Goal: Task Accomplishment & Management: Manage account settings

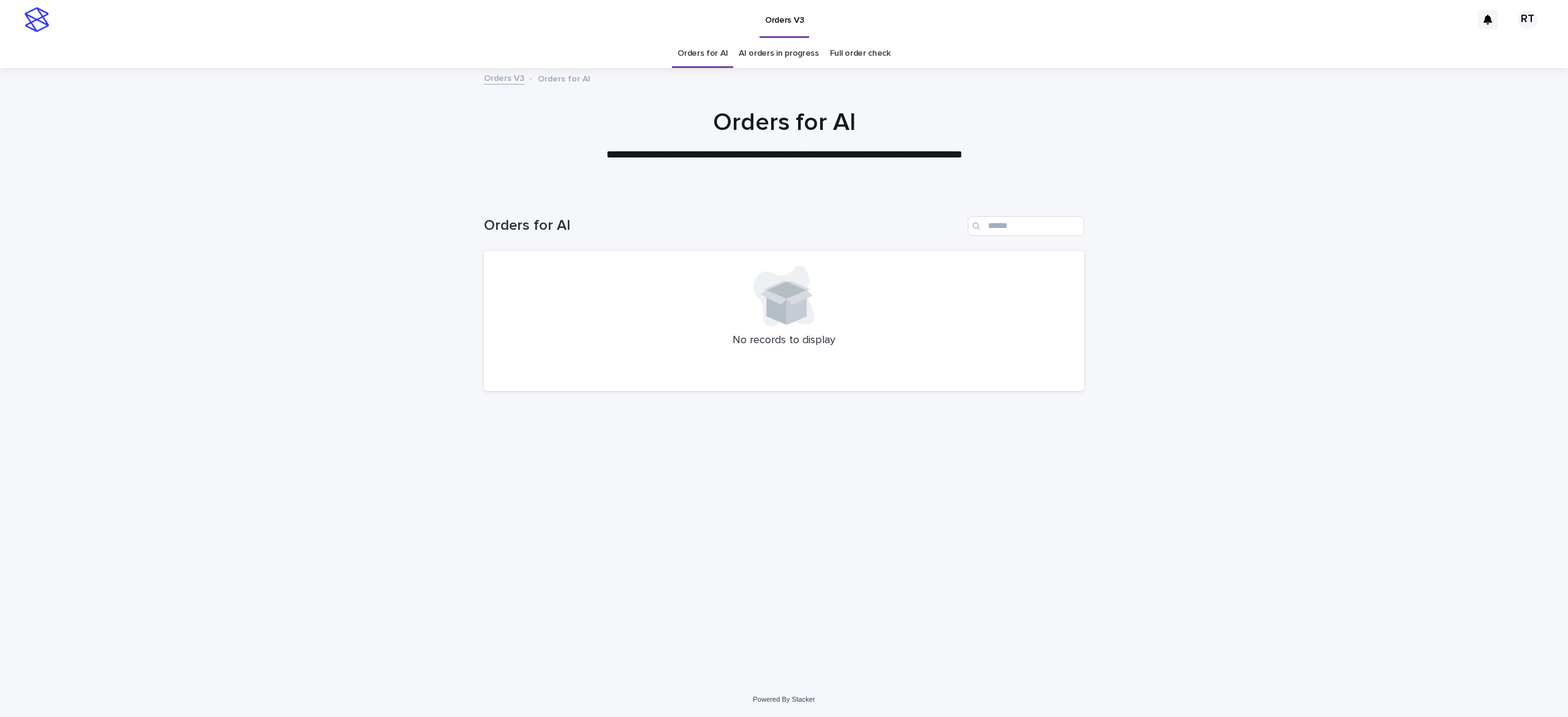
click at [845, 51] on link "Full order check" at bounding box center [860, 54] width 60 height 29
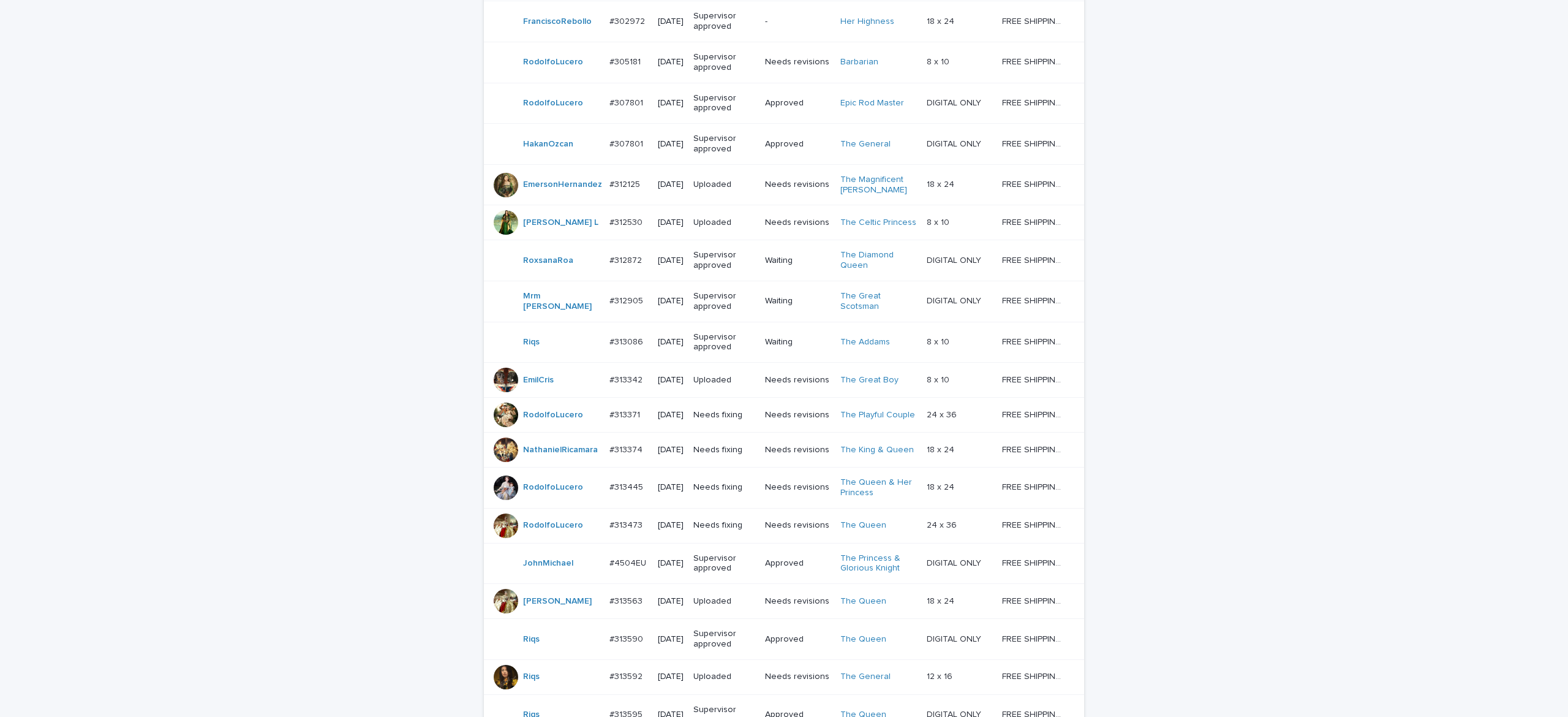
scroll to position [924, 0]
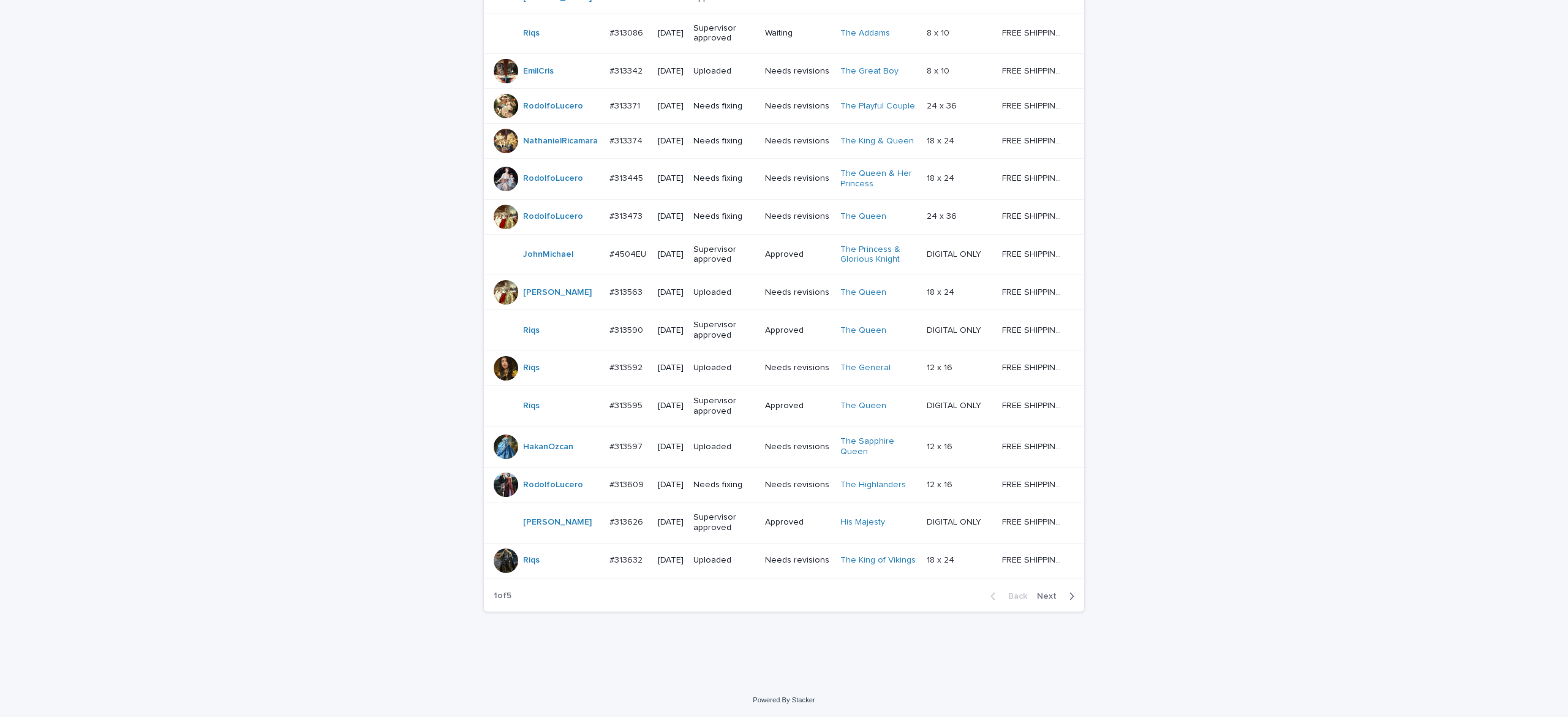
click at [1033, 590] on div "Back Next" at bounding box center [1032, 596] width 103 height 31
click at [1038, 590] on button "Next" at bounding box center [1058, 595] width 52 height 11
click at [1039, 592] on button "Next" at bounding box center [1058, 595] width 52 height 11
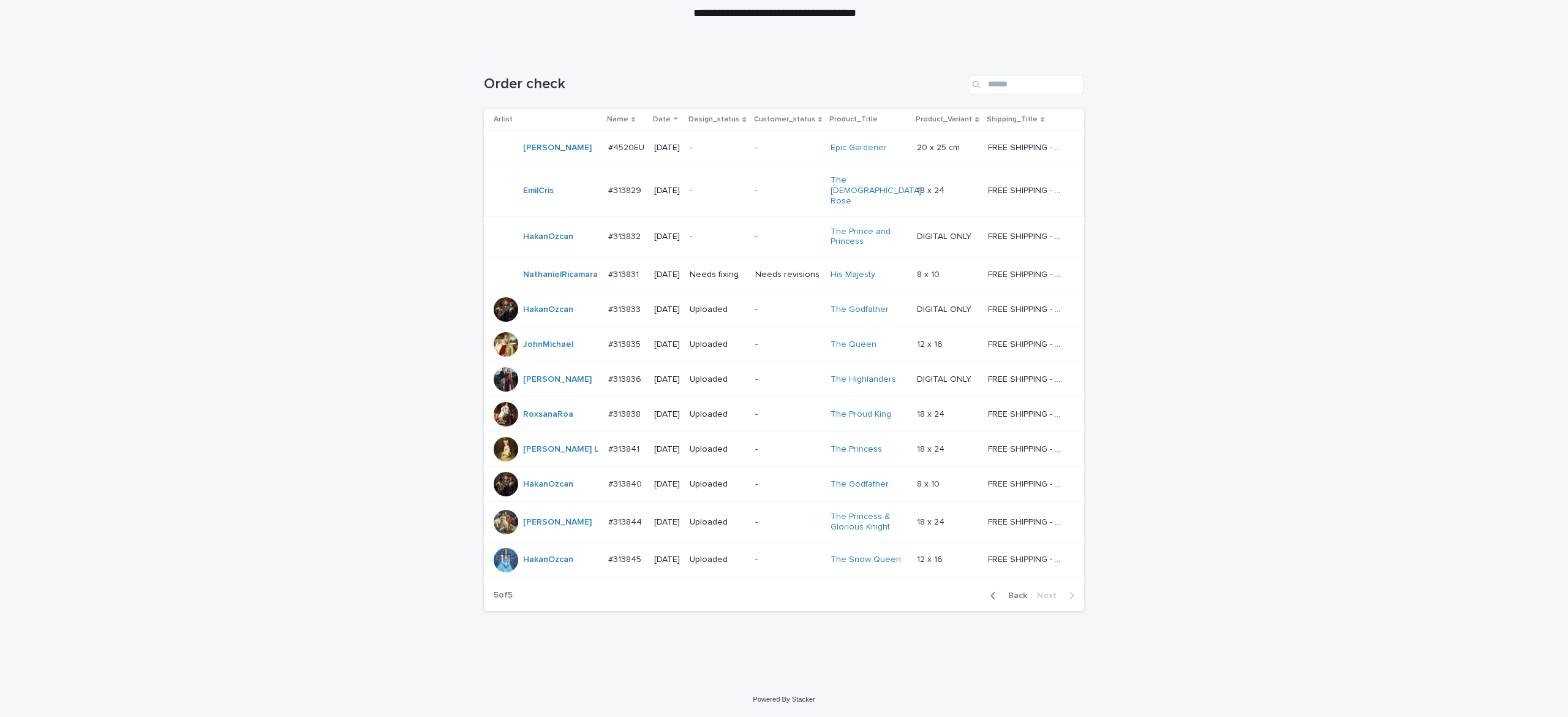
scroll to position [186, 0]
drag, startPoint x: 1015, startPoint y: 595, endPoint x: 1380, endPoint y: 507, distance: 375.5
click at [1015, 595] on span "Back" at bounding box center [1014, 595] width 26 height 8
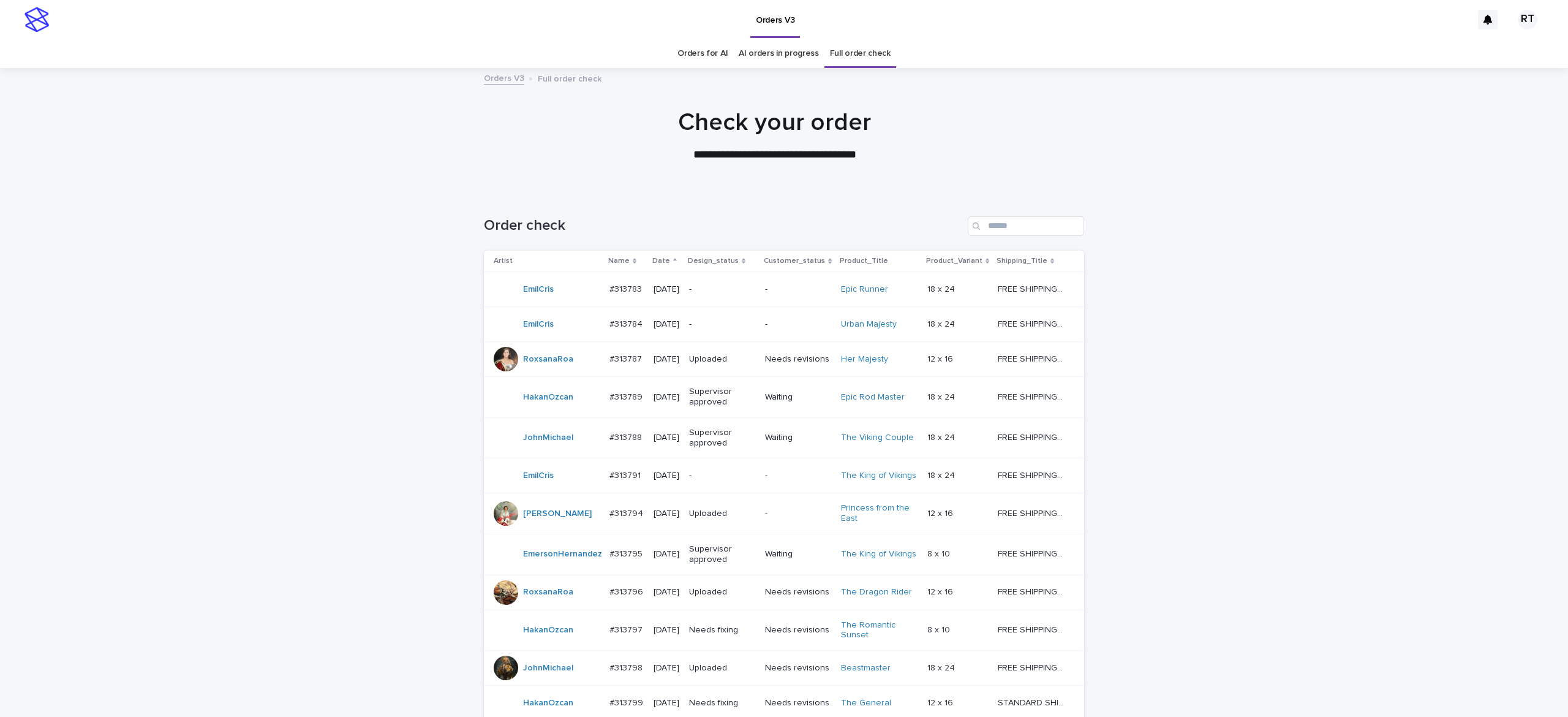
click at [678, 58] on link "Orders for AI" at bounding box center [703, 54] width 50 height 29
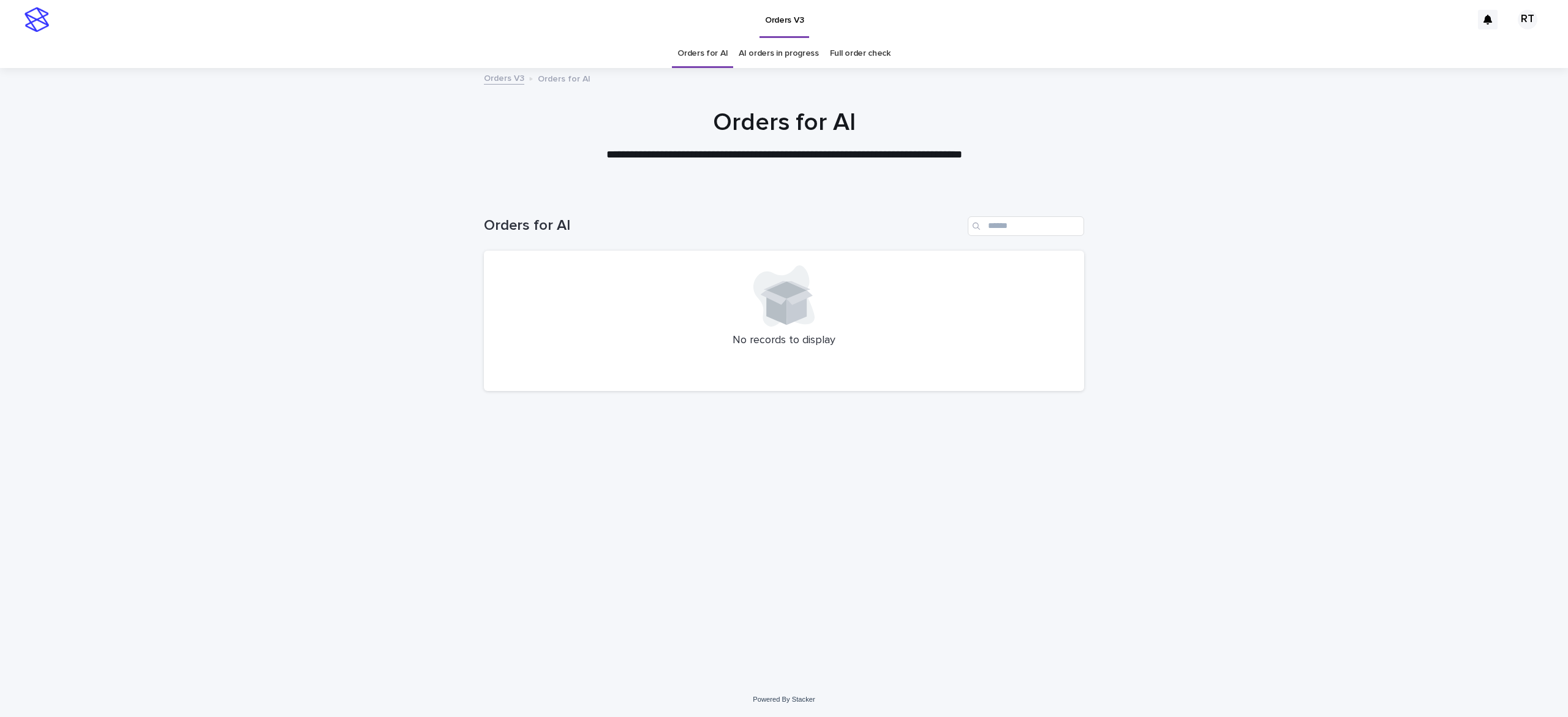
click at [844, 54] on link "Full order check" at bounding box center [860, 54] width 60 height 29
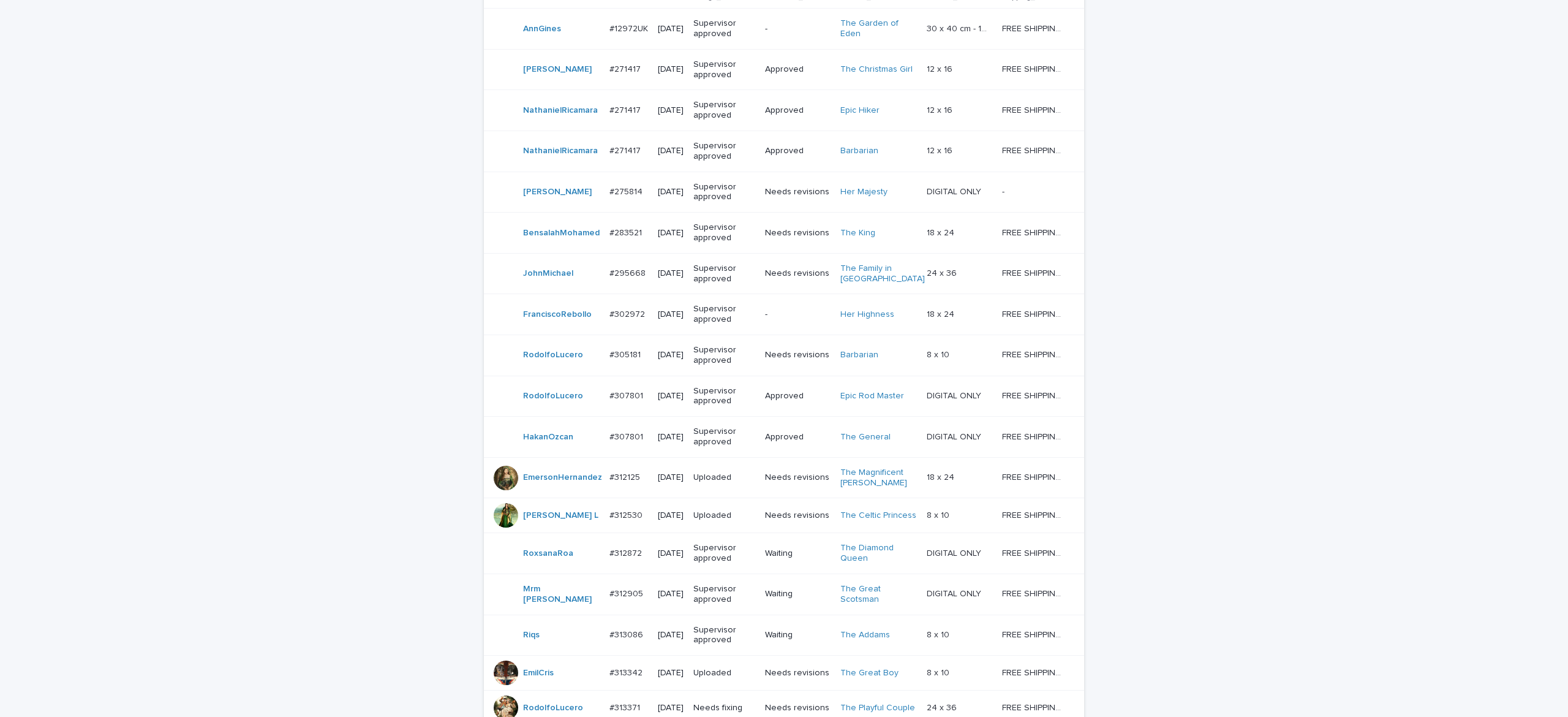
scroll to position [924, 0]
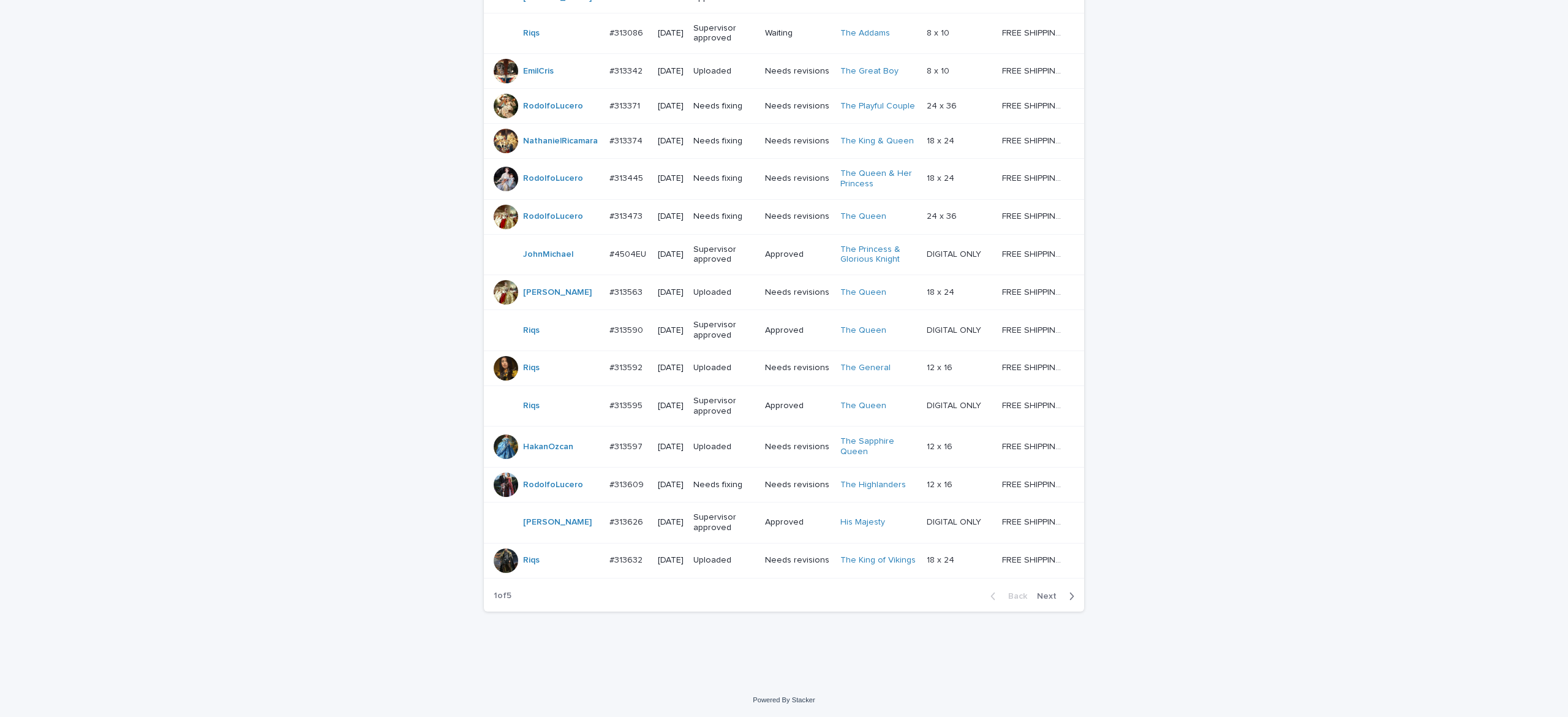
click at [1045, 595] on span "Next" at bounding box center [1051, 596] width 27 height 8
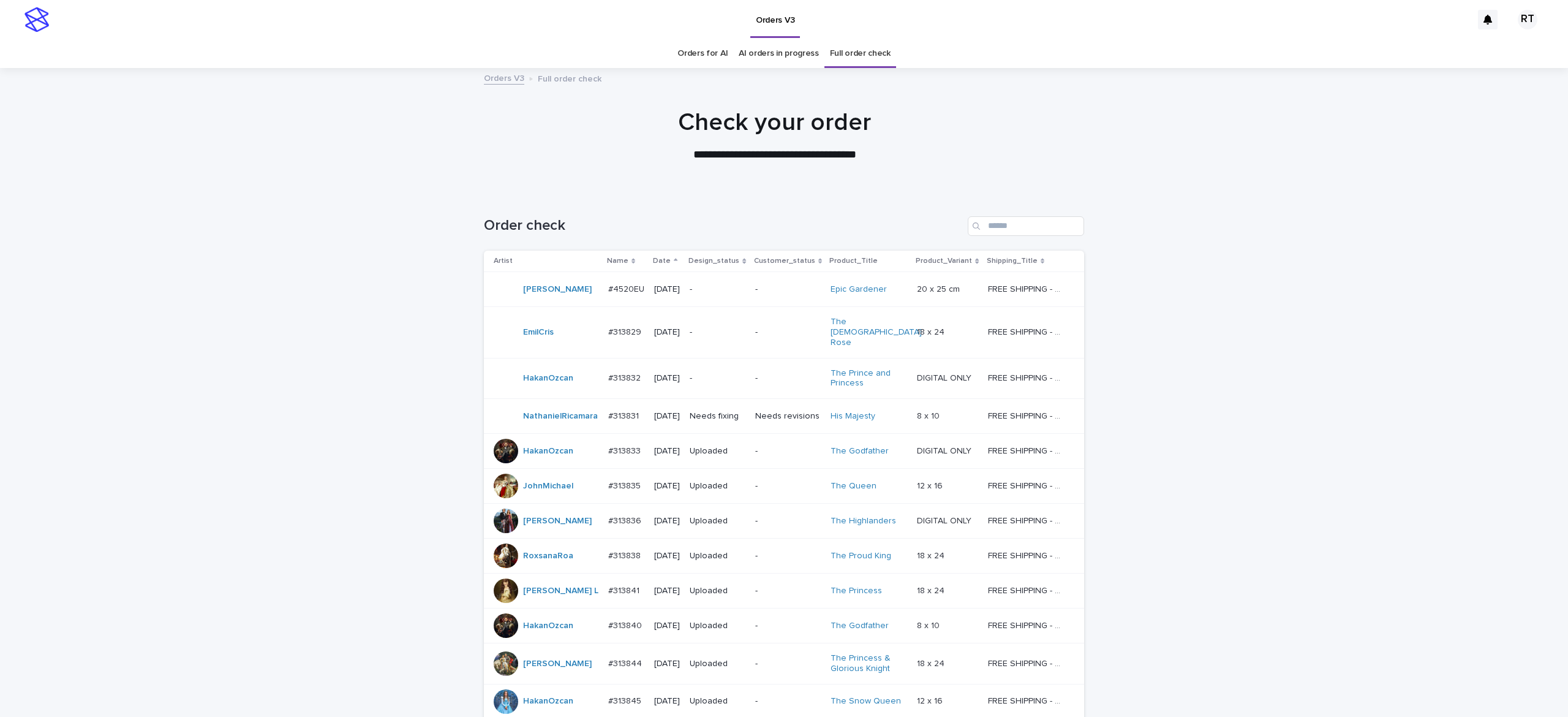
drag, startPoint x: 688, startPoint y: 51, endPoint x: 731, endPoint y: 55, distance: 43.2
click at [683, 51] on link "Orders for AI" at bounding box center [703, 54] width 50 height 29
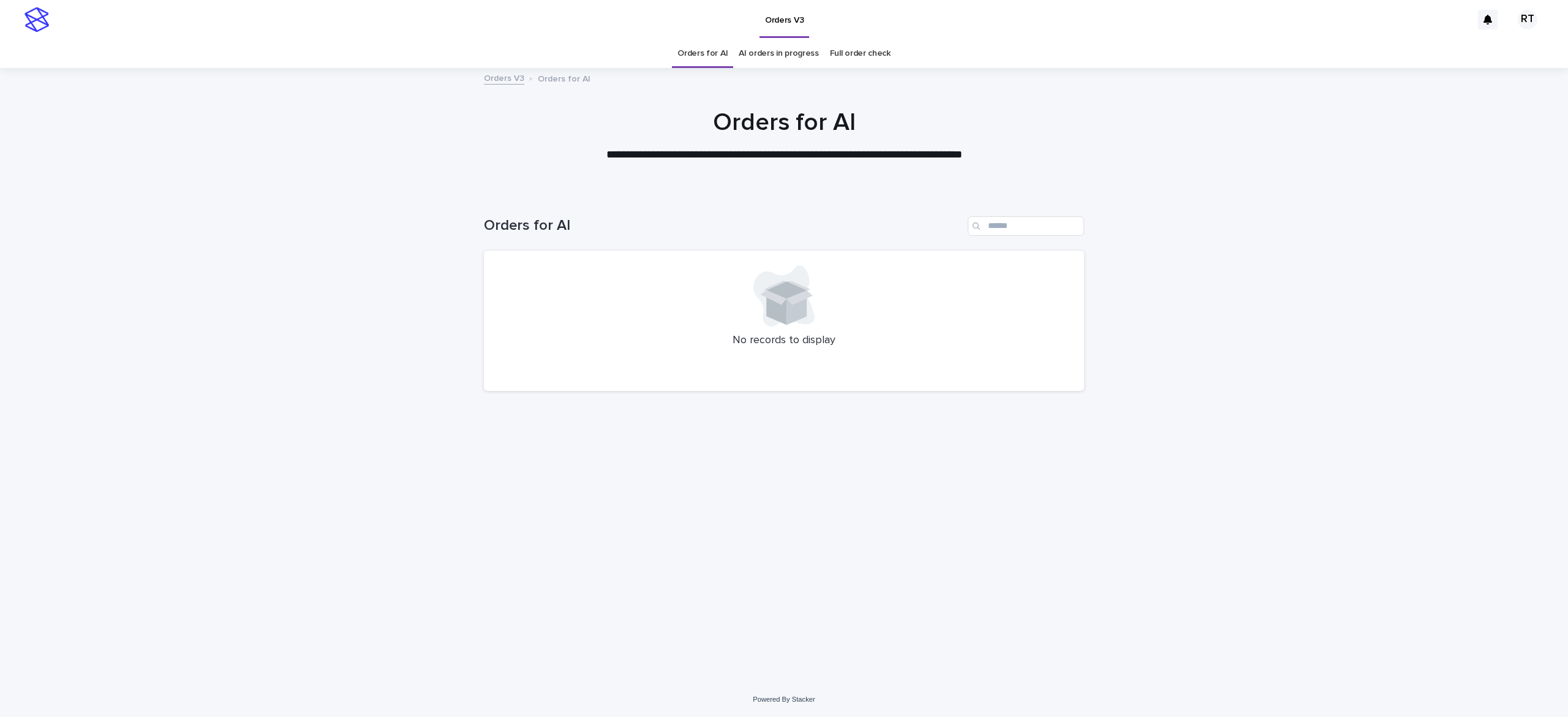
drag, startPoint x: 1394, startPoint y: 429, endPoint x: 1397, endPoint y: 418, distance: 11.4
click at [1395, 429] on div "Loading... Saving… Loading... Saving… Orders for AI No records to display" at bounding box center [784, 437] width 1568 height 490
click at [870, 54] on link "Full order check" at bounding box center [860, 54] width 60 height 29
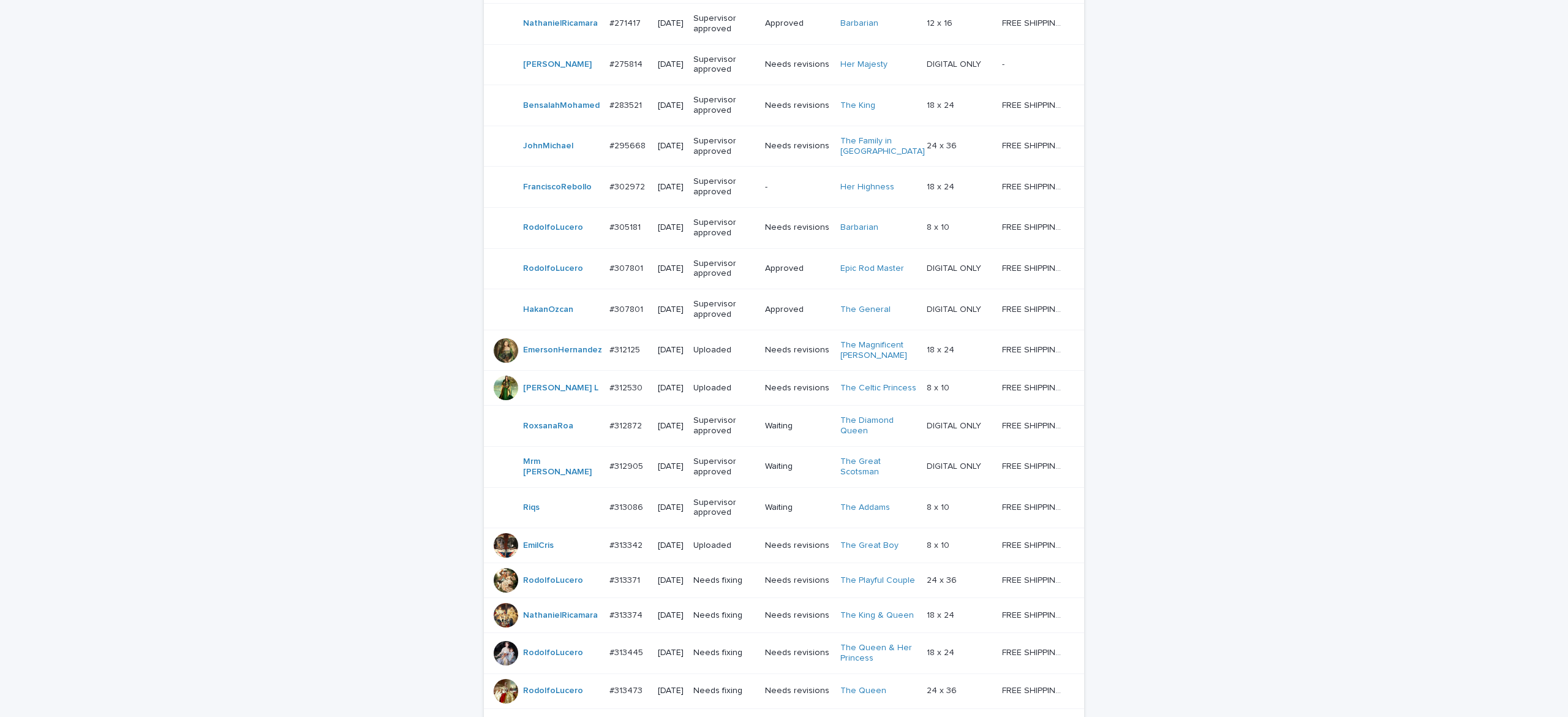
scroll to position [924, 0]
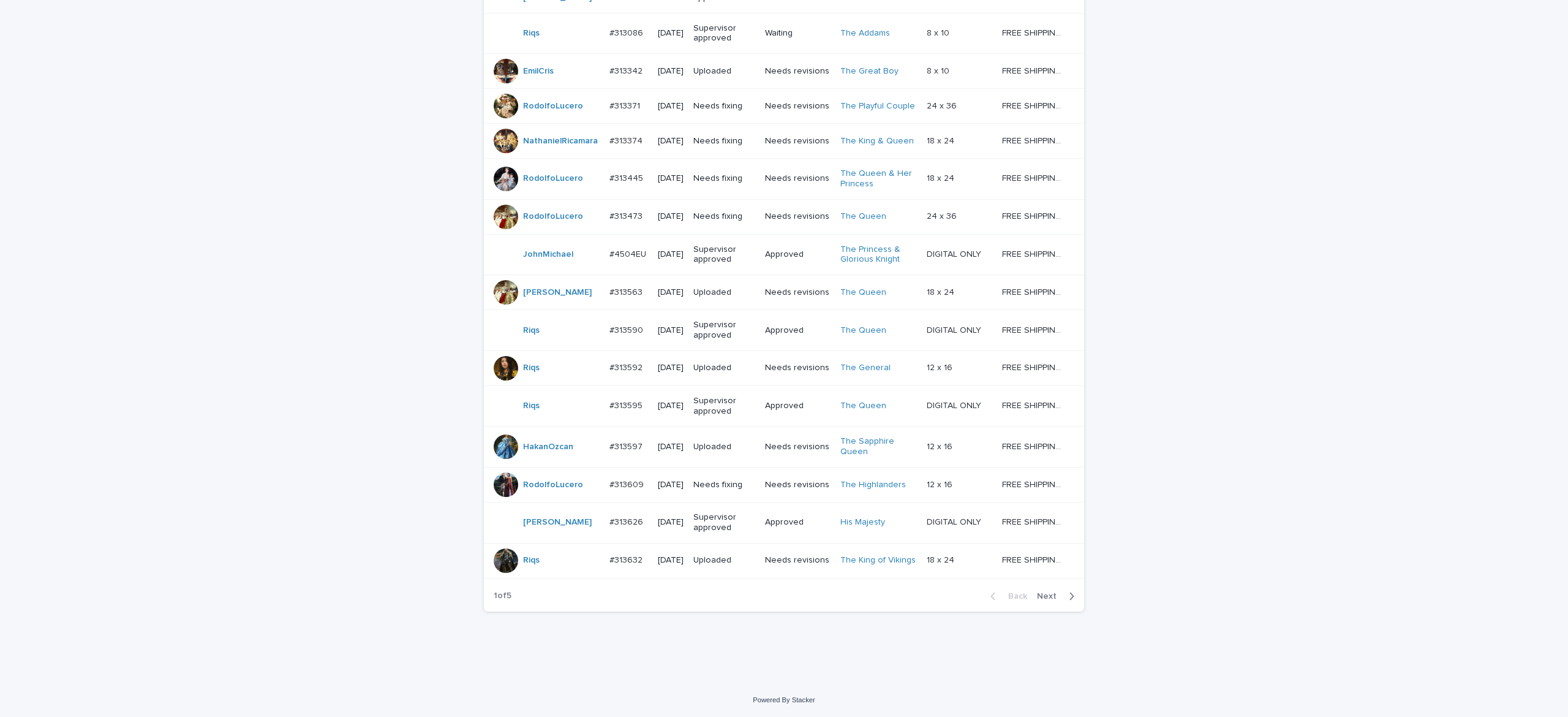
click at [1040, 597] on span "Next" at bounding box center [1051, 596] width 27 height 8
drag, startPoint x: 1039, startPoint y: 601, endPoint x: 1023, endPoint y: 614, distance: 20.6
click at [1037, 603] on div "Back Next" at bounding box center [1032, 596] width 103 height 31
click at [1038, 603] on div "Back Next" at bounding box center [1032, 596] width 103 height 31
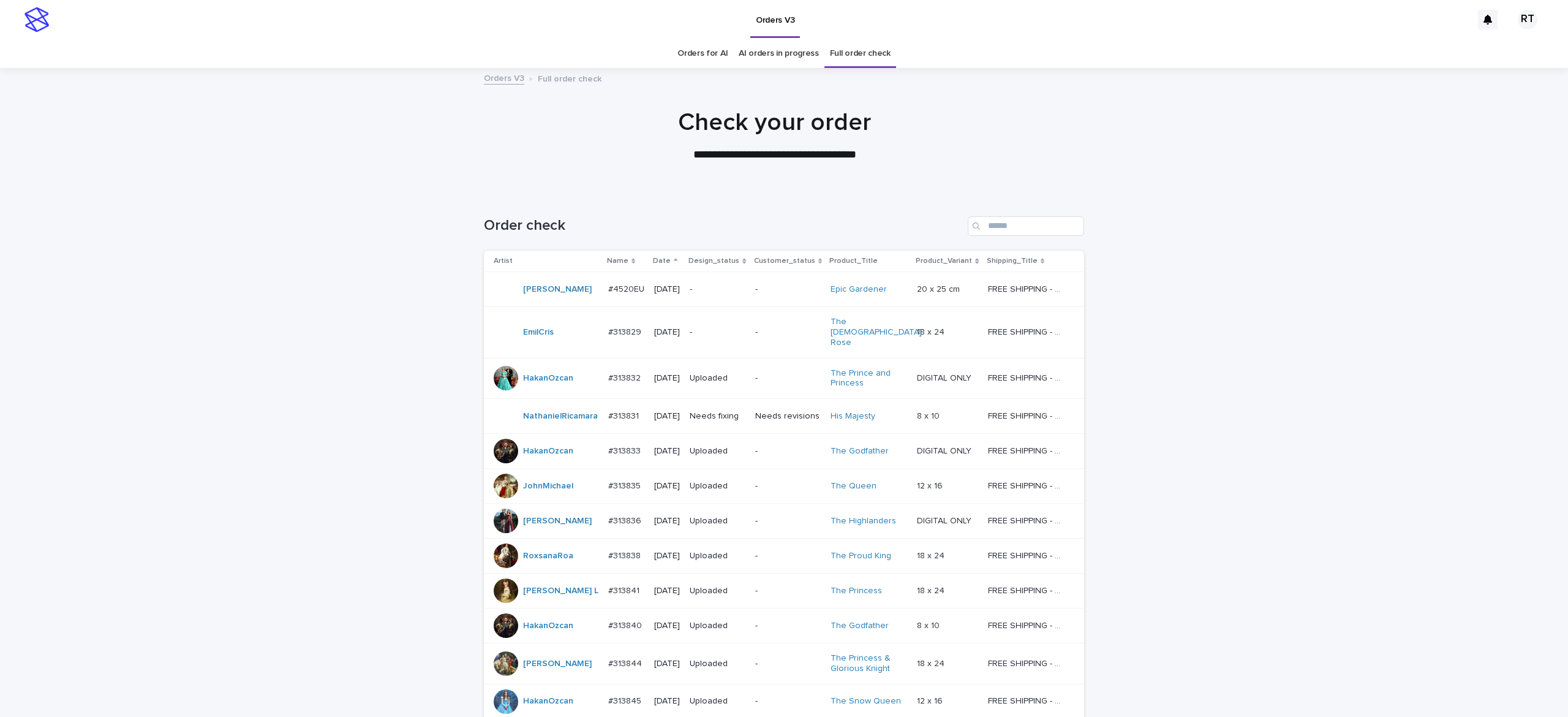
click at [694, 56] on link "Orders for AI" at bounding box center [703, 54] width 50 height 29
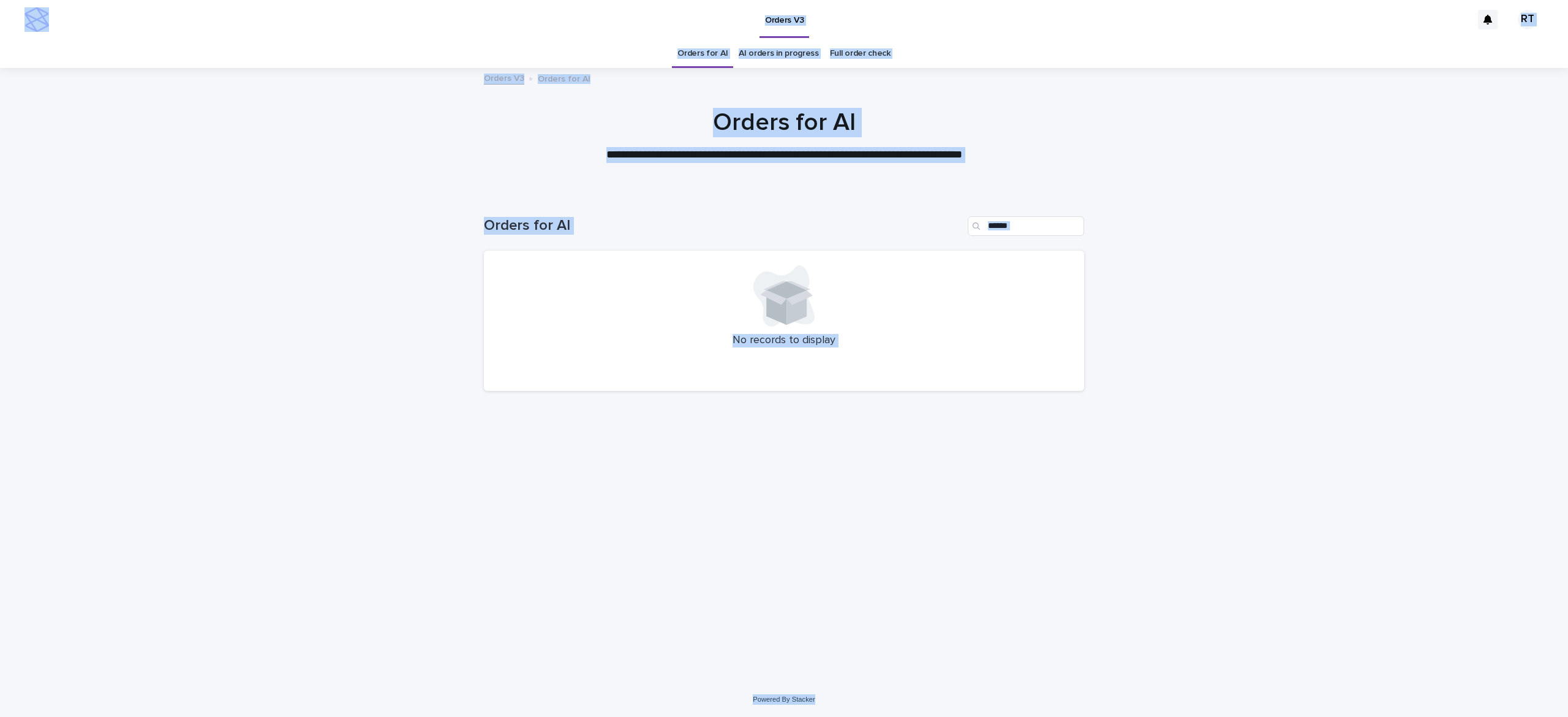
click at [175, 264] on div "Loading... Saving… Loading... Saving… Orders for AI No records to display" at bounding box center [784, 437] width 1568 height 490
click at [210, 210] on div "Loading... Saving… Loading... Saving… Orders for AI No records to display" at bounding box center [784, 437] width 1568 height 490
click at [207, 212] on div "Loading... Saving… Loading... Saving… Orders for AI No records to display" at bounding box center [784, 437] width 1568 height 490
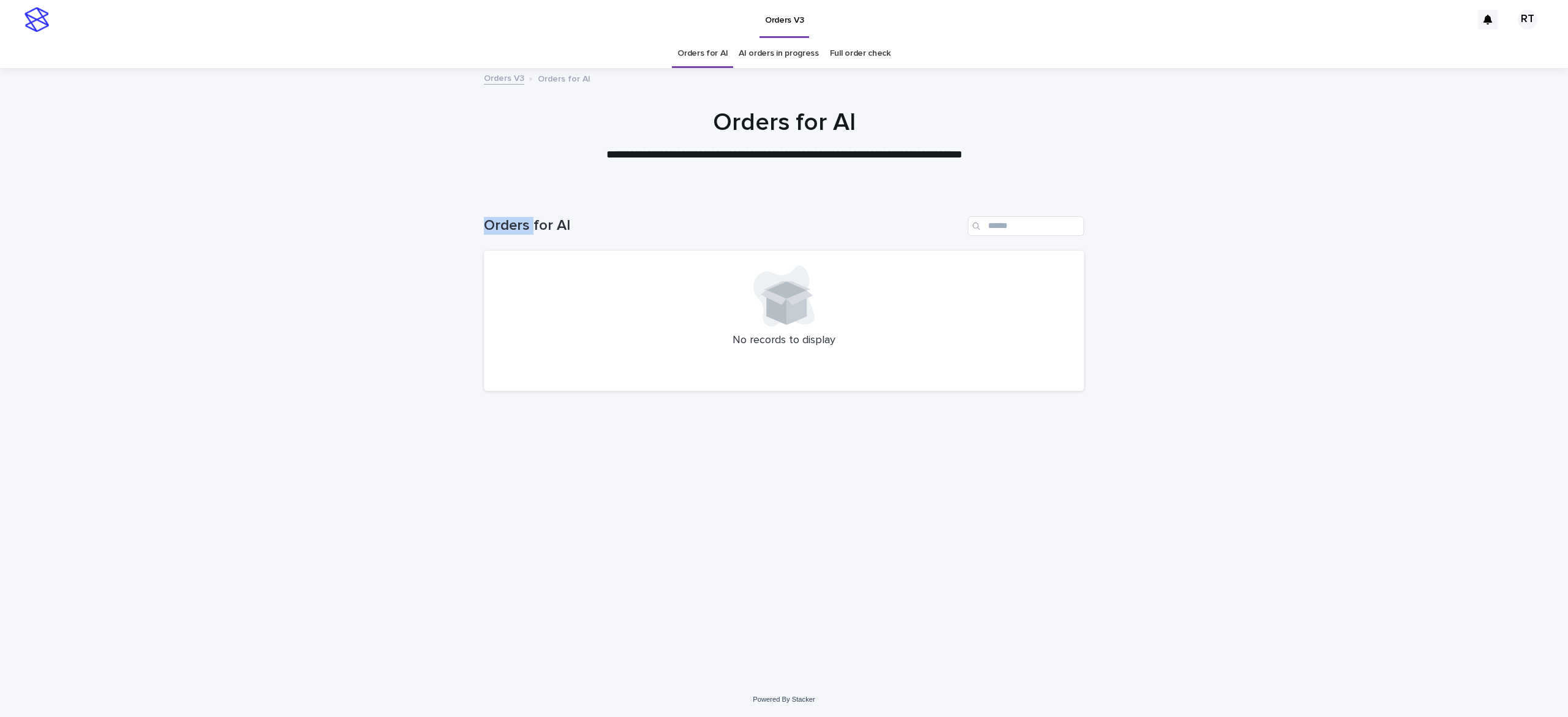
click at [207, 212] on div "Loading... Saving… Loading... Saving… Orders for AI No records to display" at bounding box center [784, 437] width 1568 height 490
click at [267, 158] on div "**********" at bounding box center [784, 136] width 1568 height 55
click at [1015, 228] on input "Search" at bounding box center [1025, 226] width 117 height 19
click at [1192, 358] on div "Loading... Saving… Loading... Saving… Orders for AI No records to display" at bounding box center [784, 437] width 1568 height 490
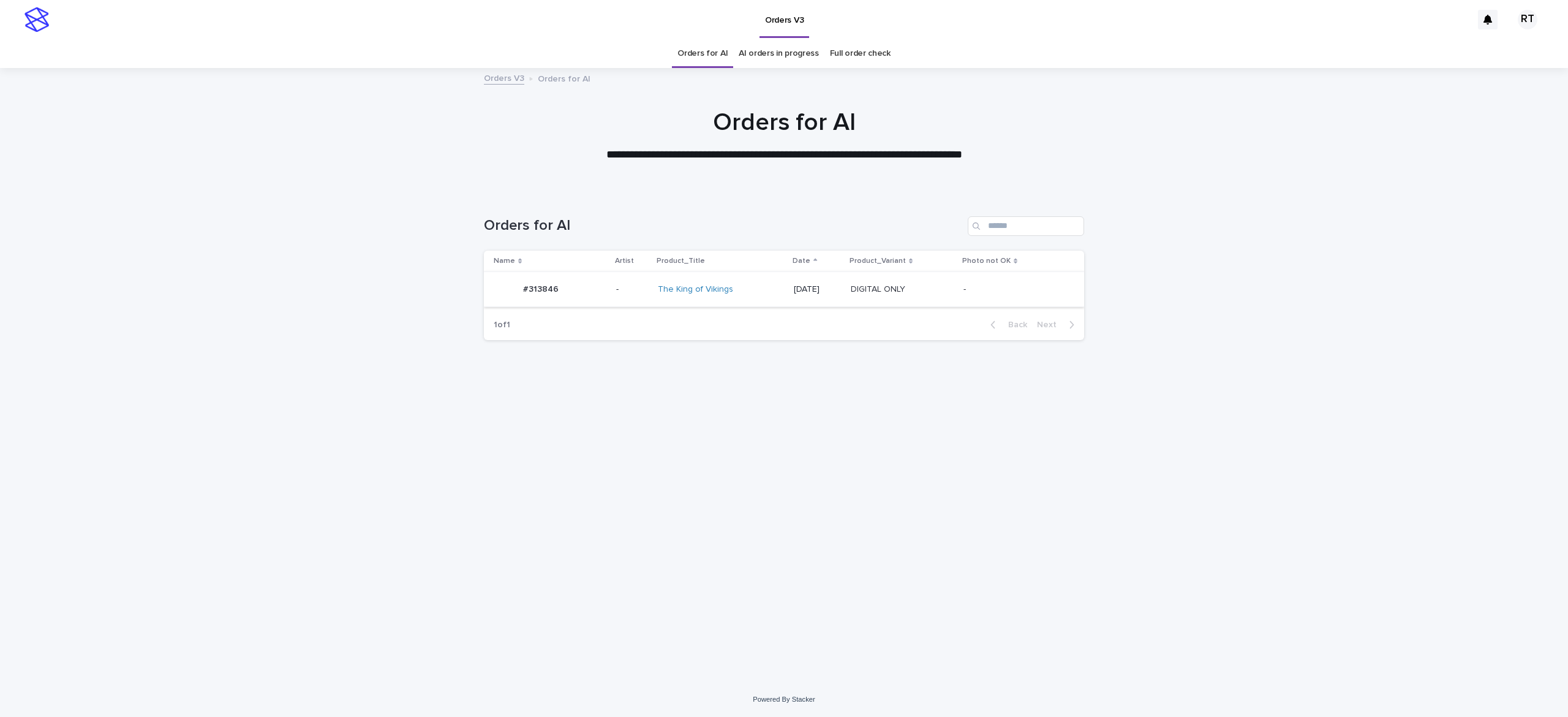
drag, startPoint x: 785, startPoint y: 287, endPoint x: 833, endPoint y: 296, distance: 48.8
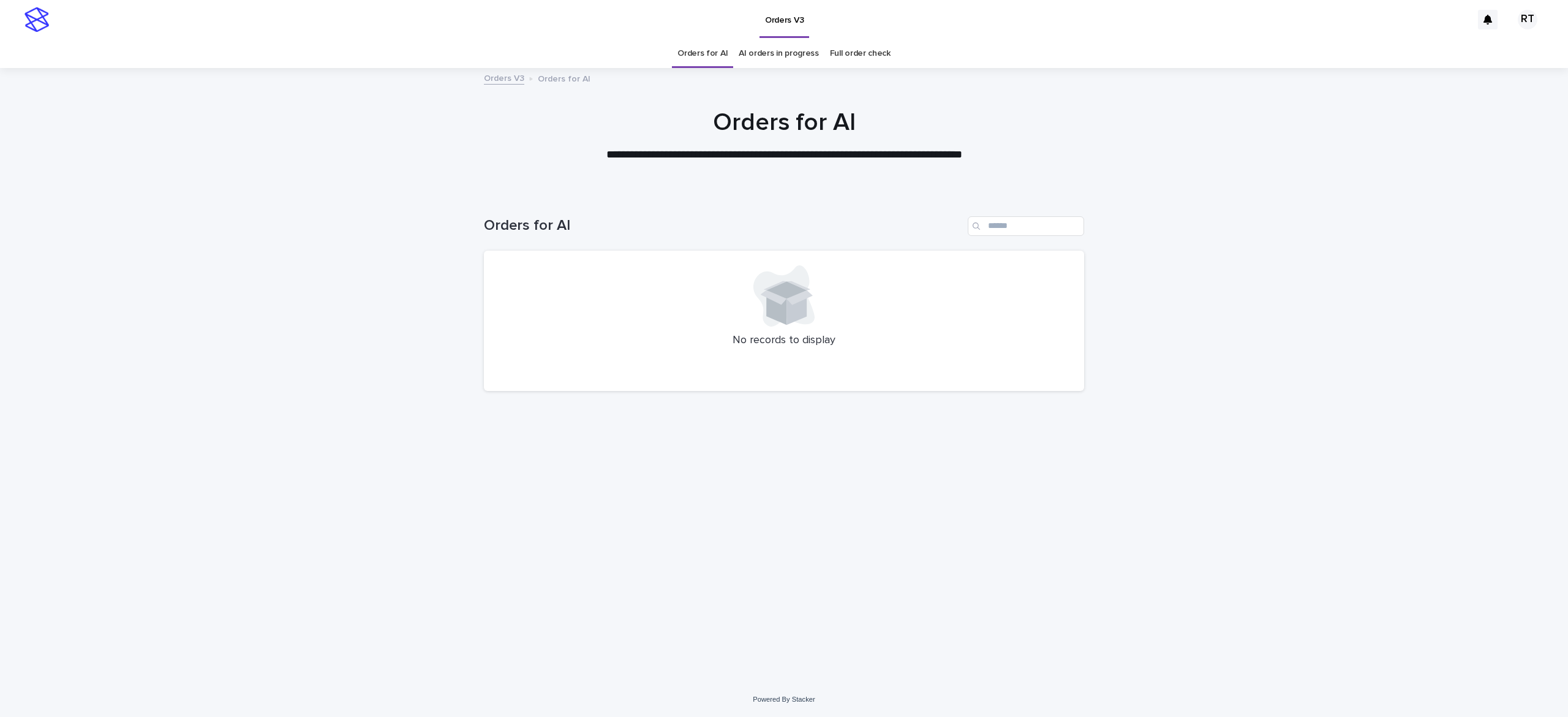
click at [1321, 426] on div "Loading... Saving… Loading... Saving… Orders for AI No records to display" at bounding box center [784, 437] width 1568 height 490
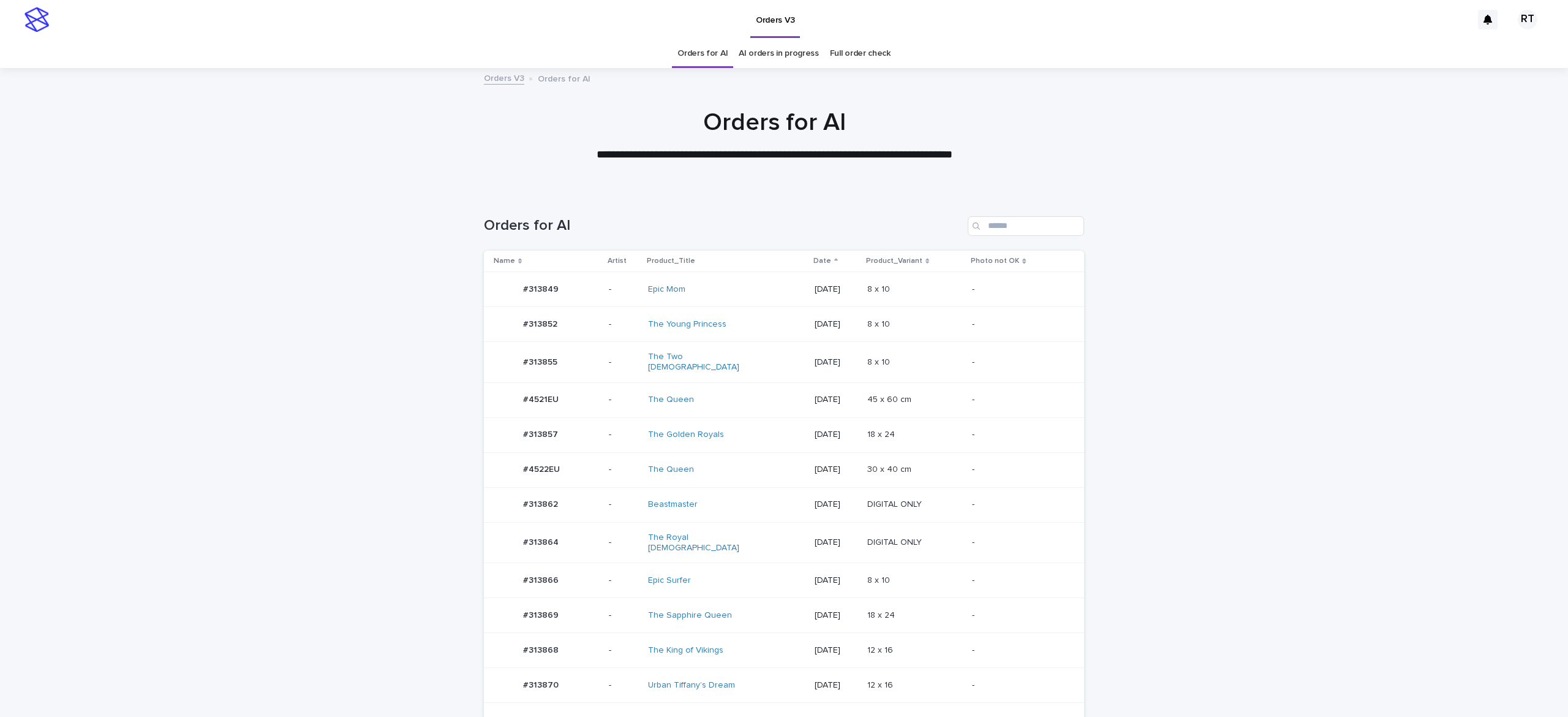
click at [740, 570] on div "Epic Surfer" at bounding box center [726, 580] width 157 height 20
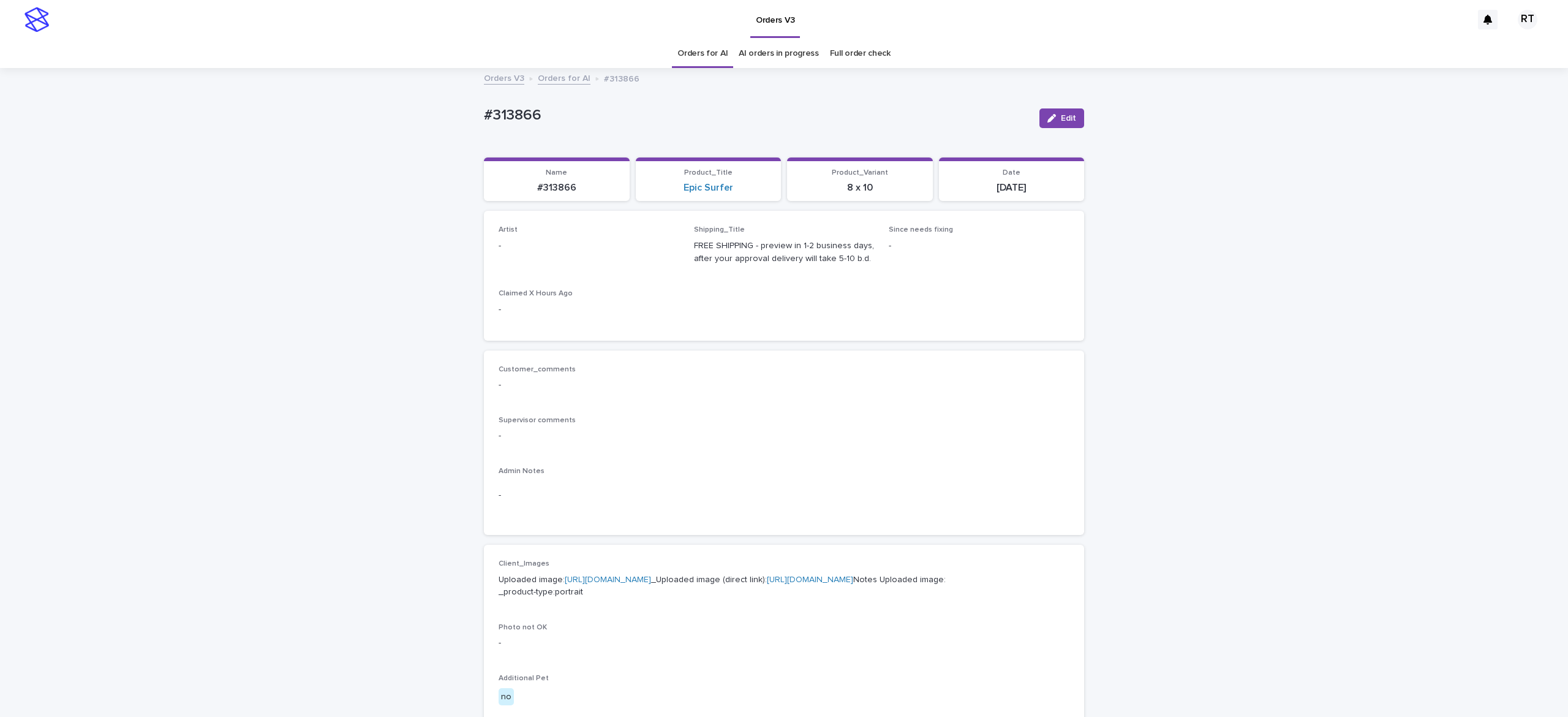
drag, startPoint x: 1067, startPoint y: 122, endPoint x: 565, endPoint y: 227, distance: 512.9
click at [1066, 122] on button "Edit" at bounding box center [1062, 117] width 44 height 19
drag, startPoint x: 554, startPoint y: 252, endPoint x: 564, endPoint y: 252, distance: 10.0
click at [553, 250] on div "Select..." at bounding box center [569, 252] width 140 height 20
paste input "*****"
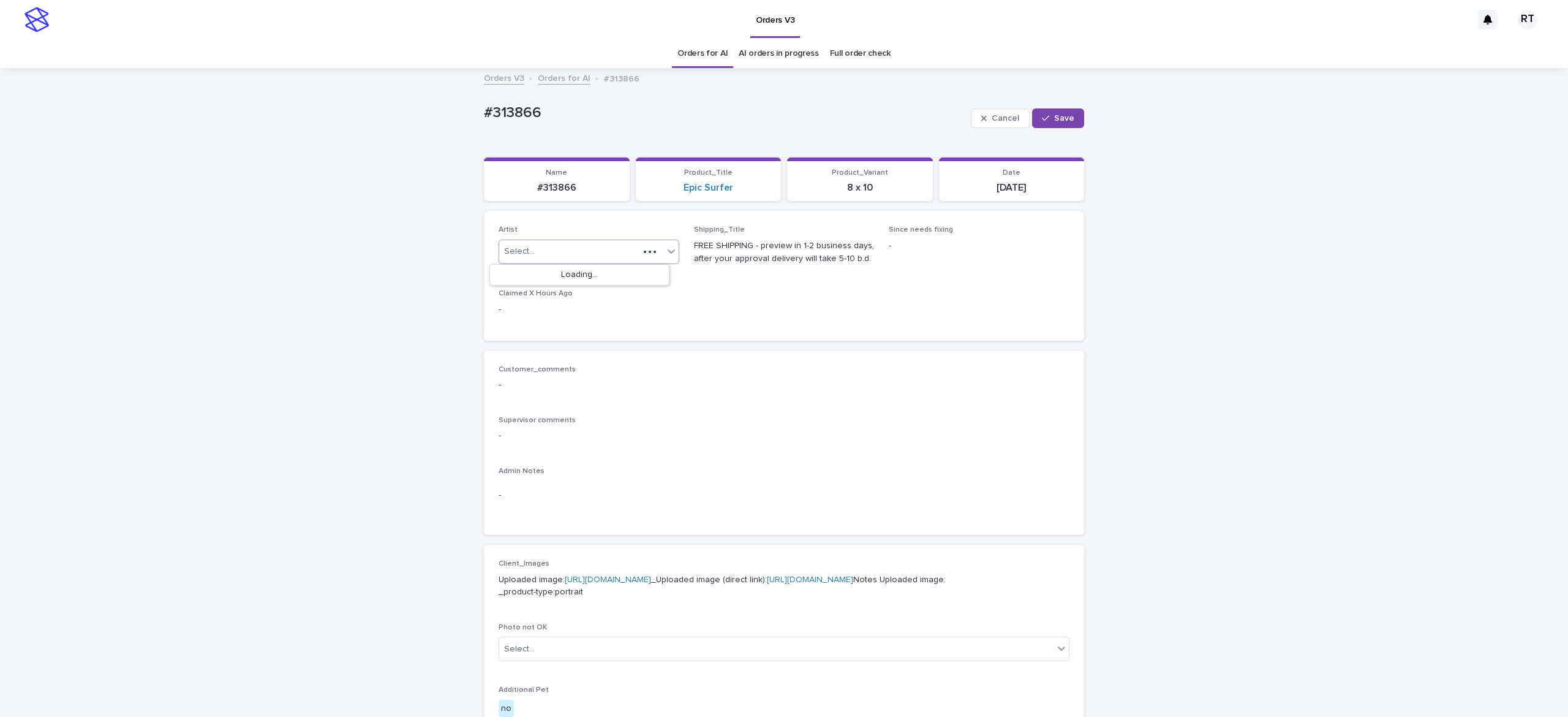
type input "*****"
drag, startPoint x: 635, startPoint y: 272, endPoint x: 667, endPoint y: 262, distance: 33.5
click at [636, 269] on div "[PERSON_NAME] L" at bounding box center [579, 276] width 179 height 22
click at [1057, 132] on div "Cancel Save" at bounding box center [1027, 118] width 113 height 49
click at [1049, 110] on button "Save" at bounding box center [1058, 117] width 52 height 19
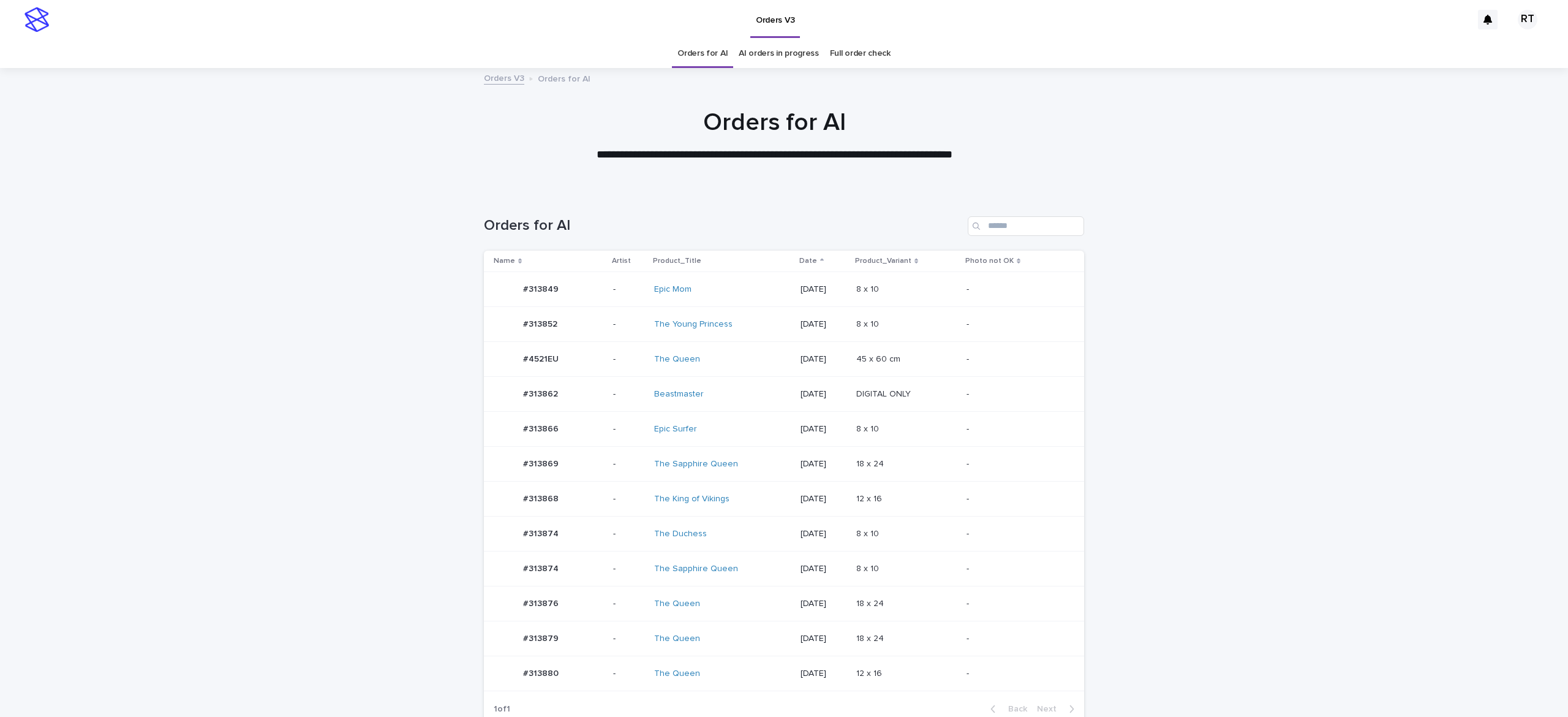
click at [698, 564] on div "The Sapphire Queen" at bounding box center [722, 569] width 137 height 20
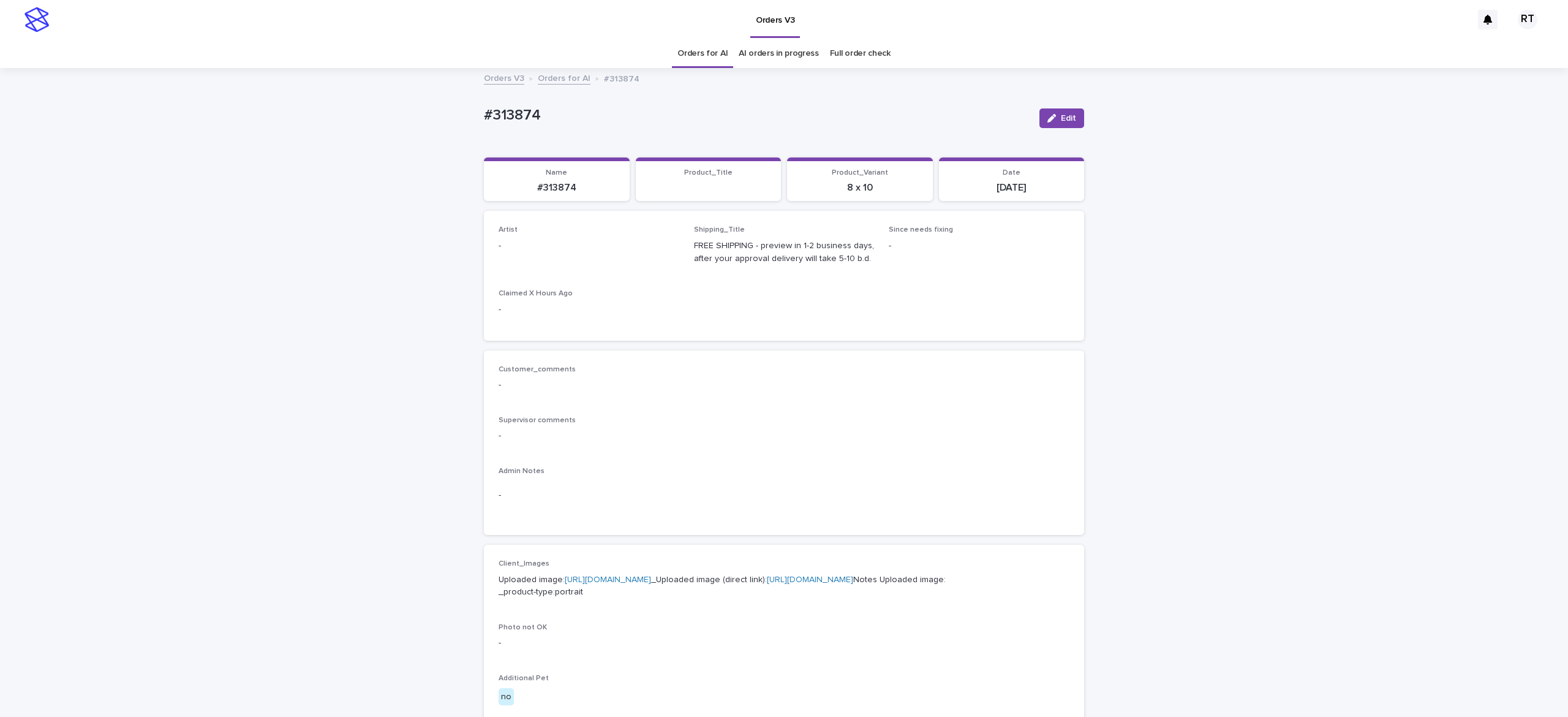
drag, startPoint x: 1054, startPoint y: 117, endPoint x: 553, endPoint y: 272, distance: 524.4
click at [1061, 117] on span "Edit" at bounding box center [1068, 118] width 15 height 8
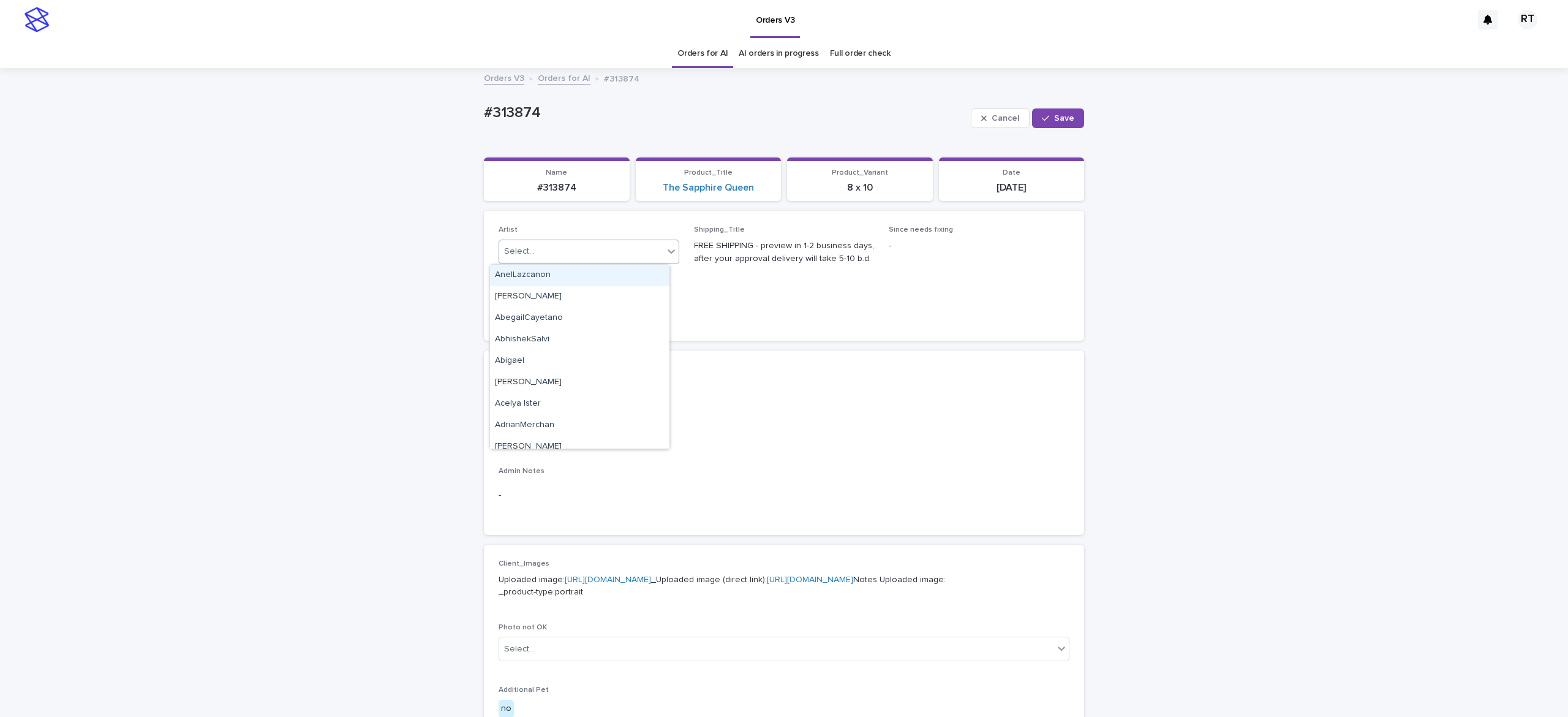
click at [544, 249] on div "Select..." at bounding box center [581, 252] width 164 height 20
paste input "*****"
type input "*****"
click at [1042, 117] on div "button" at bounding box center [1048, 118] width 13 height 8
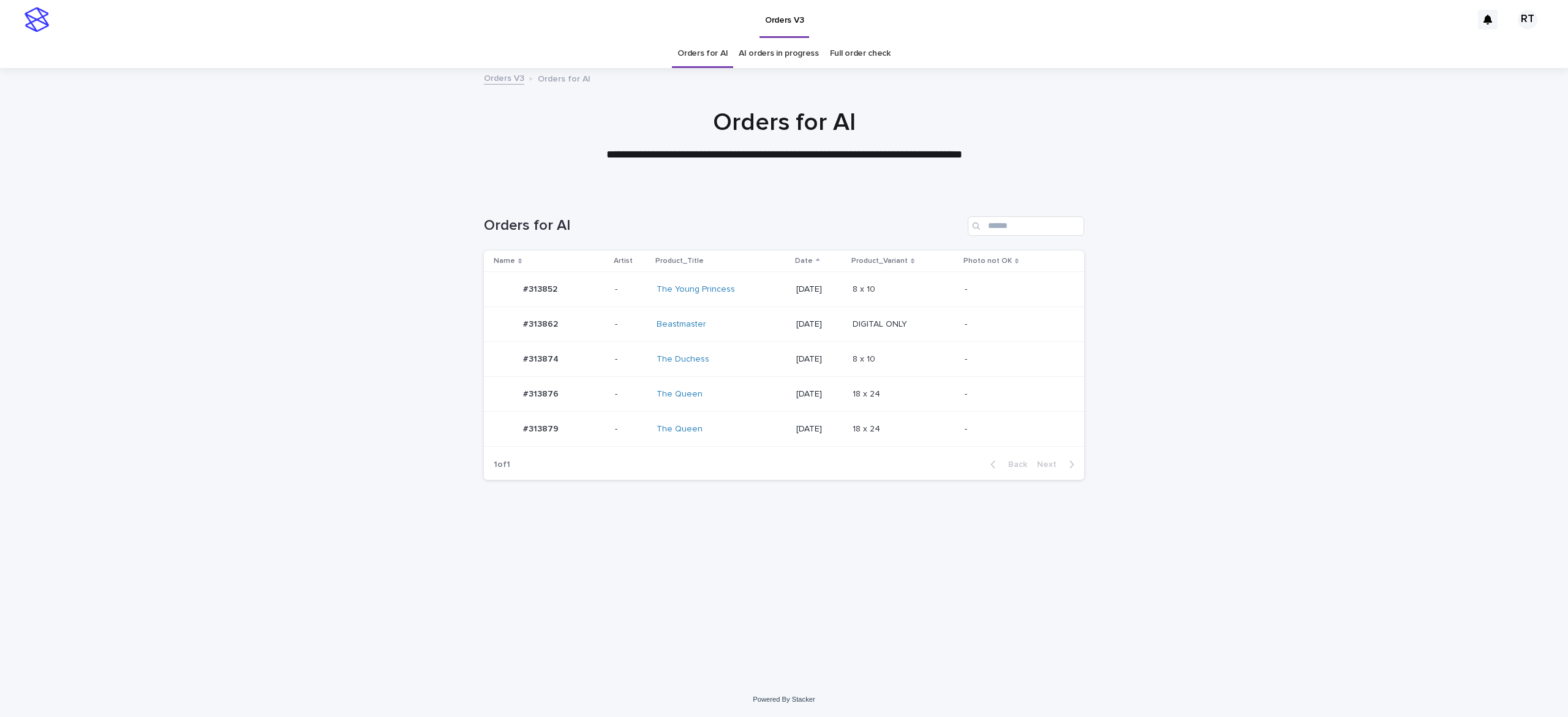
click at [735, 419] on td "The Queen" at bounding box center [721, 429] width 140 height 35
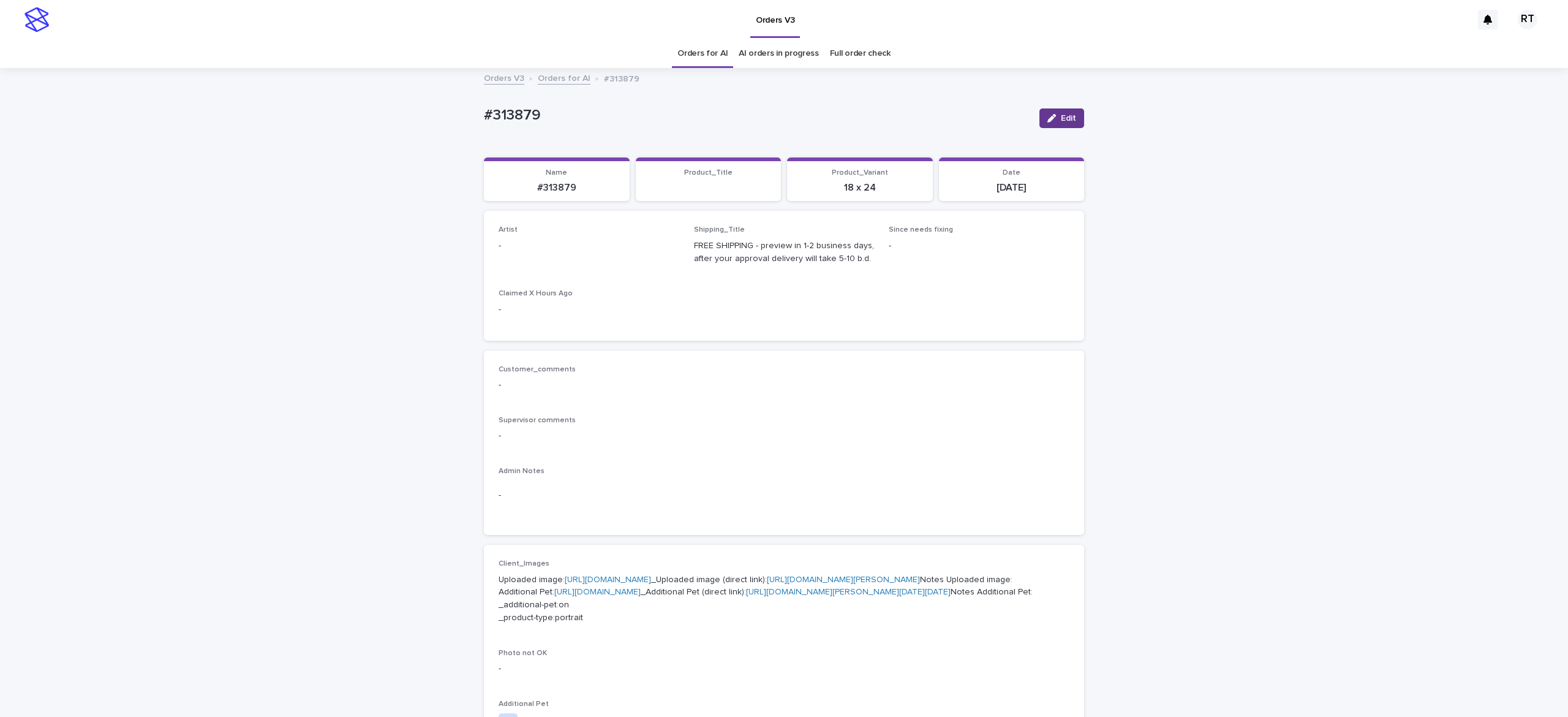
click at [1058, 112] on button "Edit" at bounding box center [1062, 117] width 44 height 19
click at [563, 252] on div "Select..." at bounding box center [569, 252] width 140 height 20
paste input "*****"
type input "*****"
drag, startPoint x: 1054, startPoint y: 112, endPoint x: 1015, endPoint y: 107, distance: 39.3
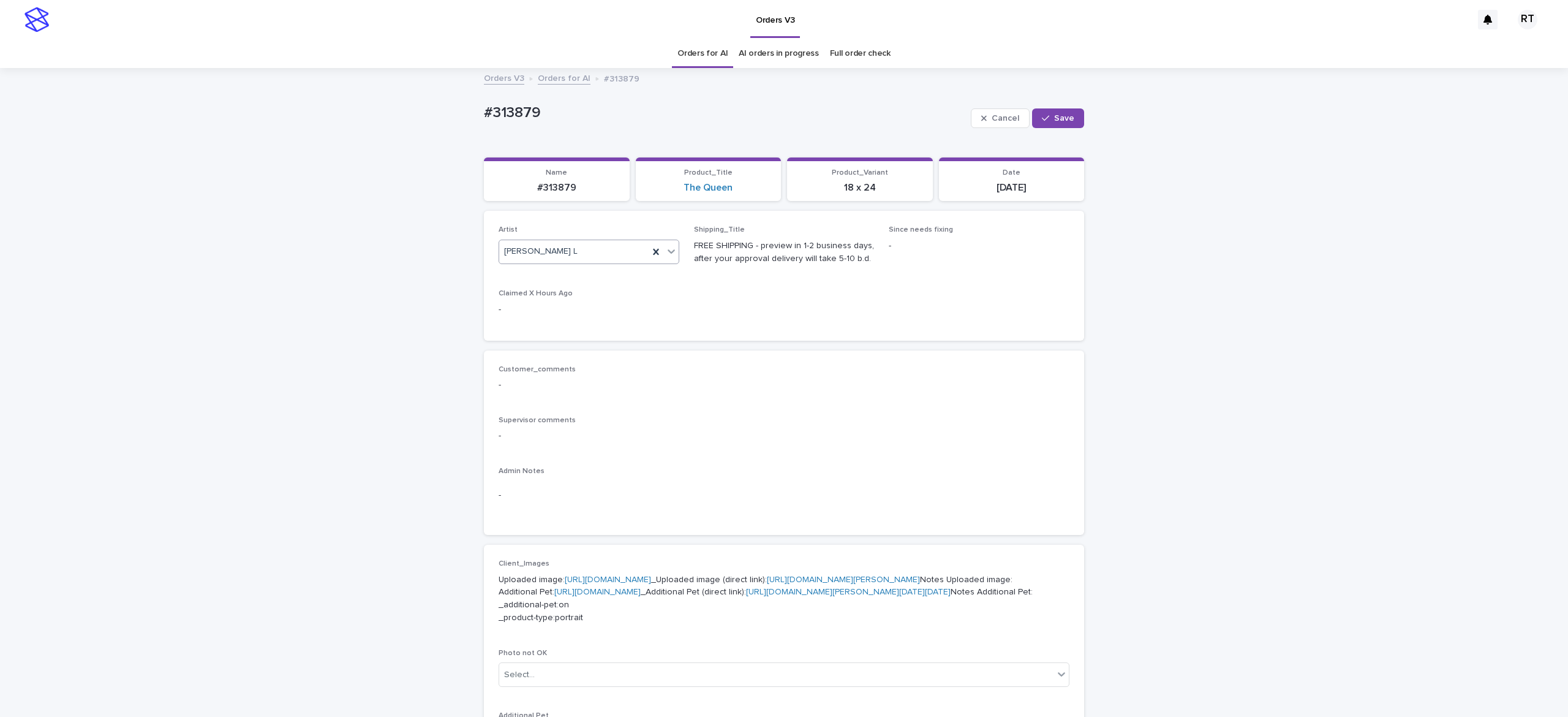
click at [1051, 112] on button "Save" at bounding box center [1058, 117] width 52 height 19
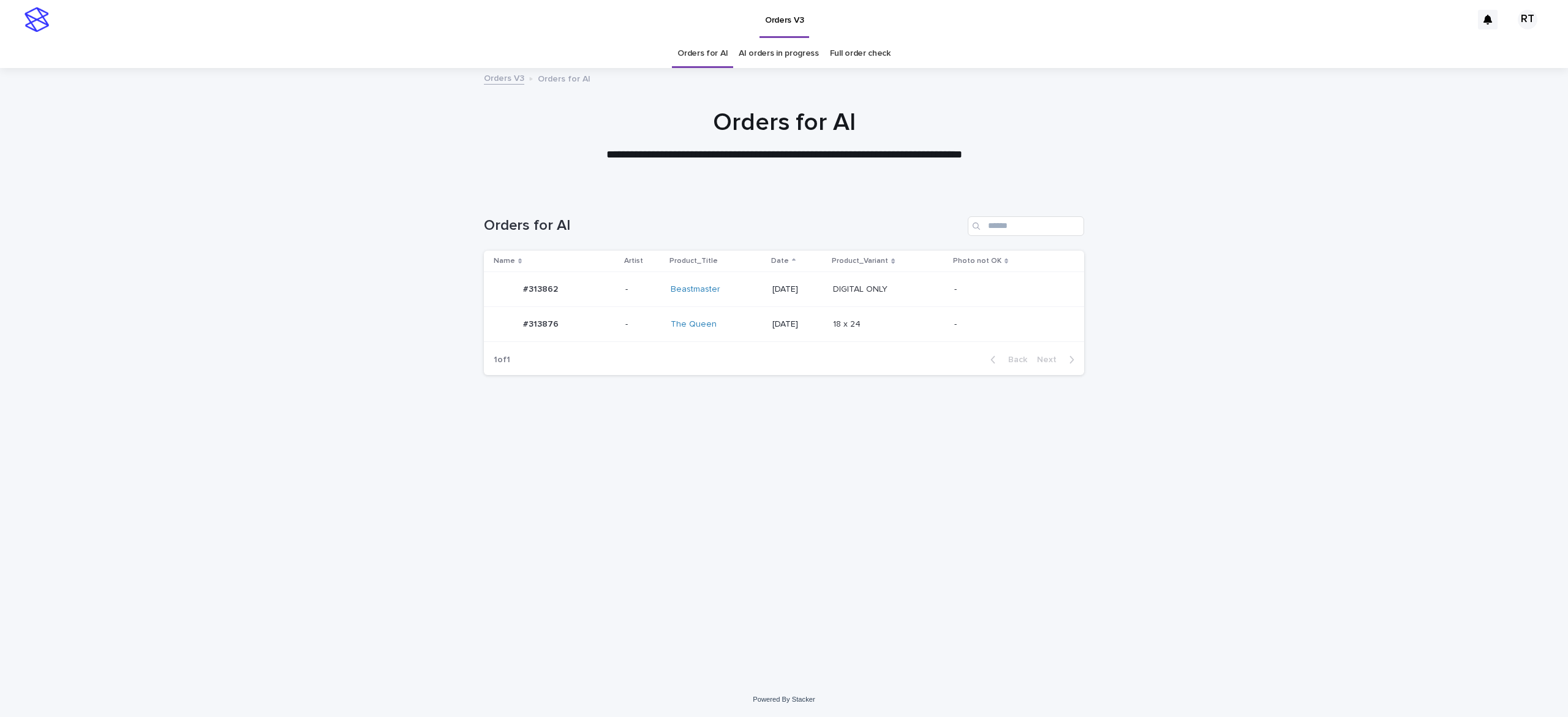
click at [730, 292] on div "Beastmaster" at bounding box center [717, 289] width 92 height 10
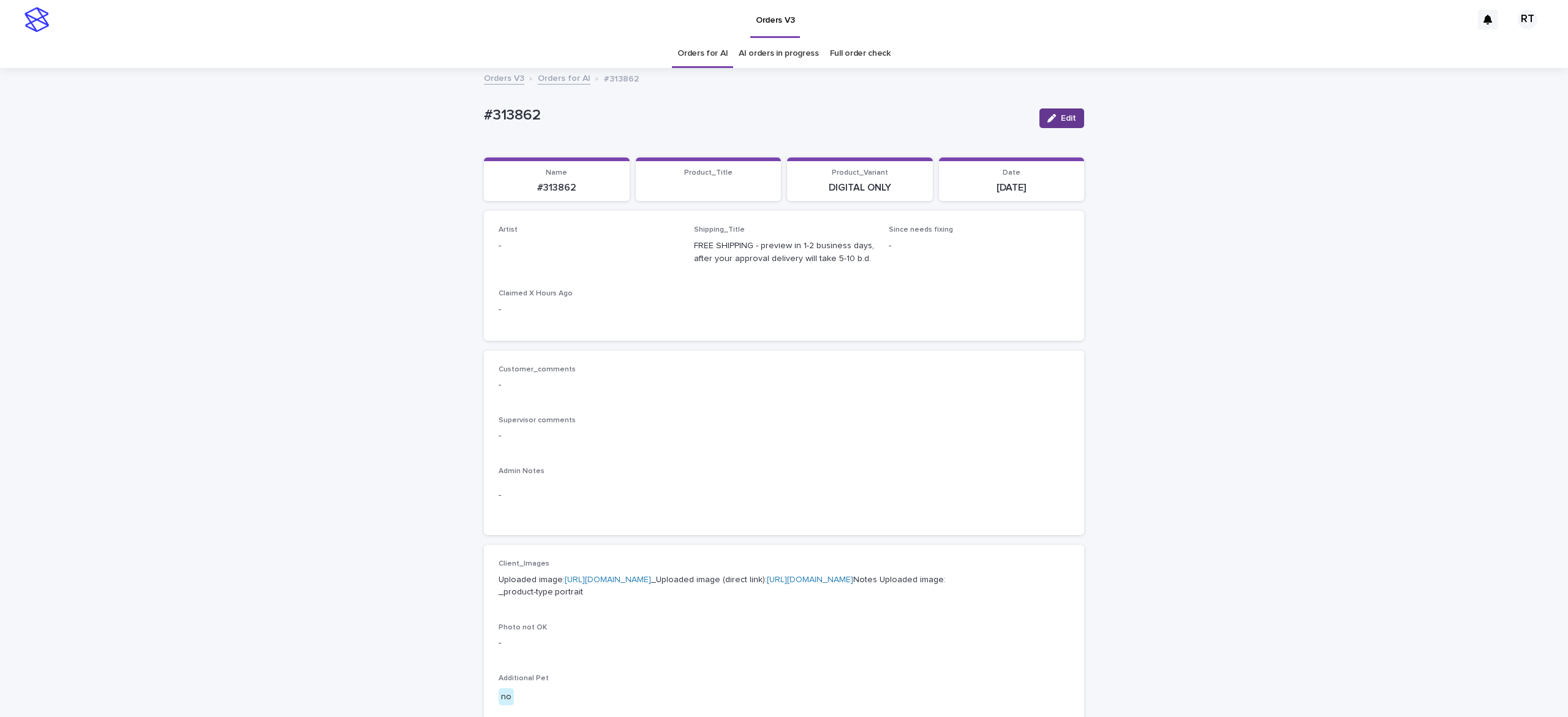
click at [1049, 117] on div "button" at bounding box center [1054, 118] width 13 height 8
drag, startPoint x: 547, startPoint y: 252, endPoint x: 535, endPoint y: 252, distance: 12.0
click at [547, 252] on div "Select..." at bounding box center [569, 252] width 140 height 20
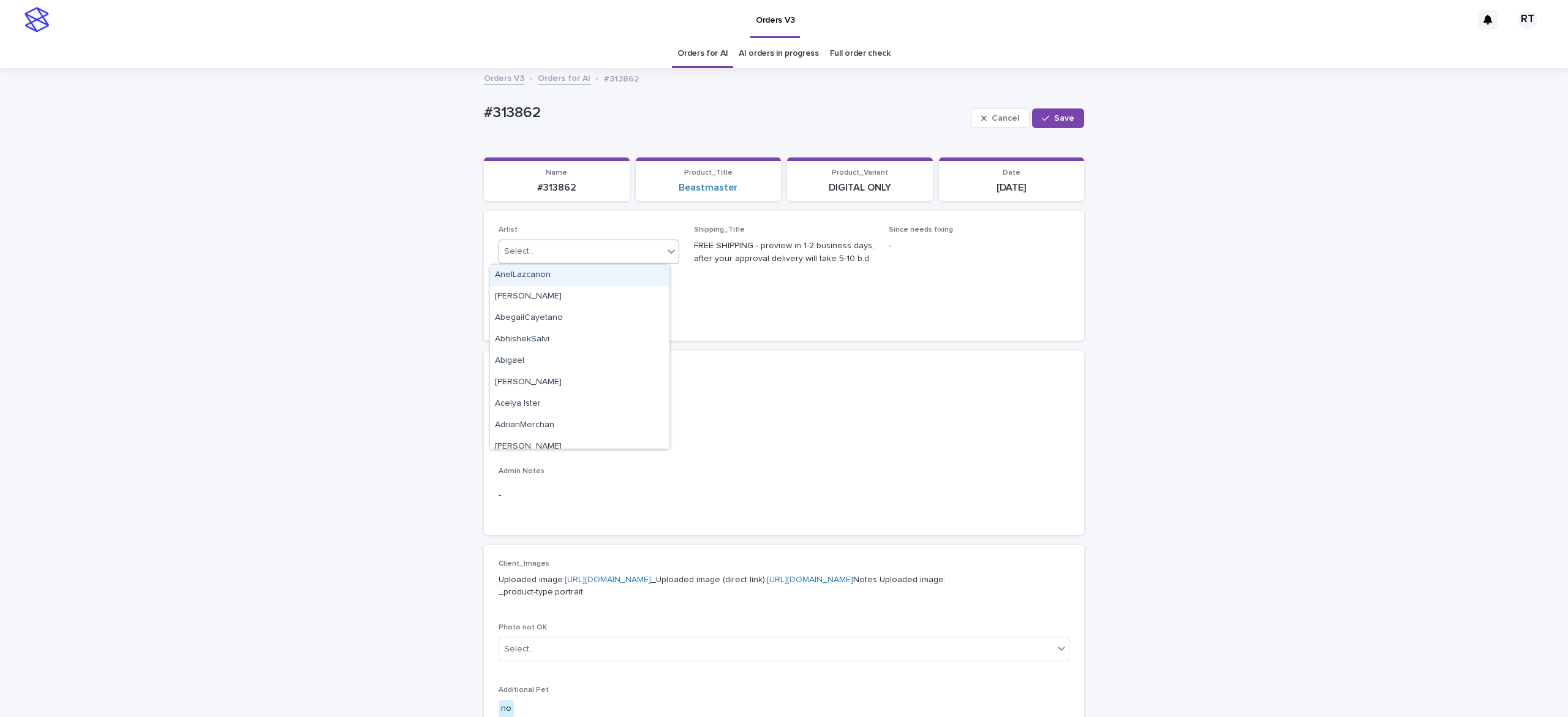
paste input "*****"
type input "*****"
click at [569, 269] on div "[PERSON_NAME] L" at bounding box center [579, 276] width 179 height 22
click at [1032, 120] on button "Save" at bounding box center [1058, 117] width 52 height 19
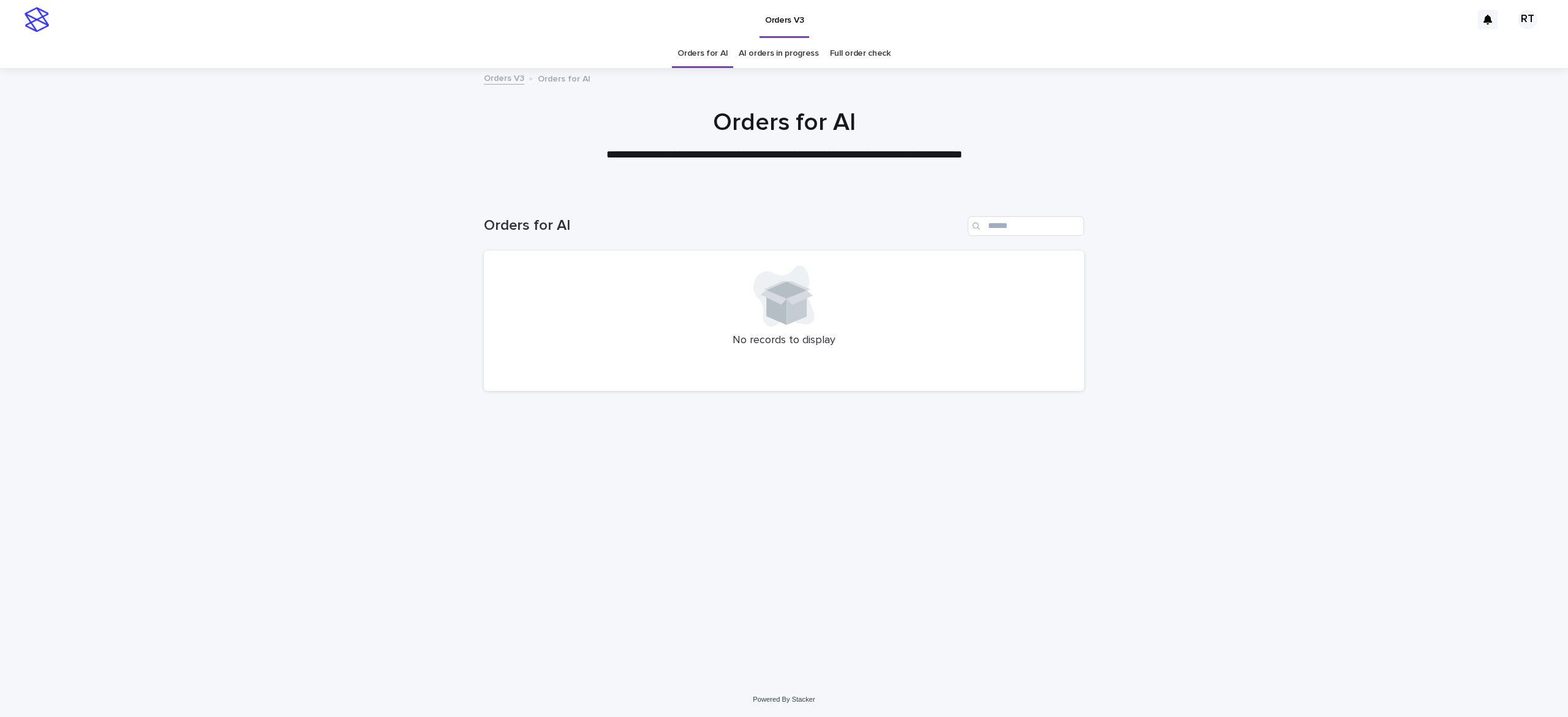
click at [859, 54] on link "Full order check" at bounding box center [860, 54] width 60 height 29
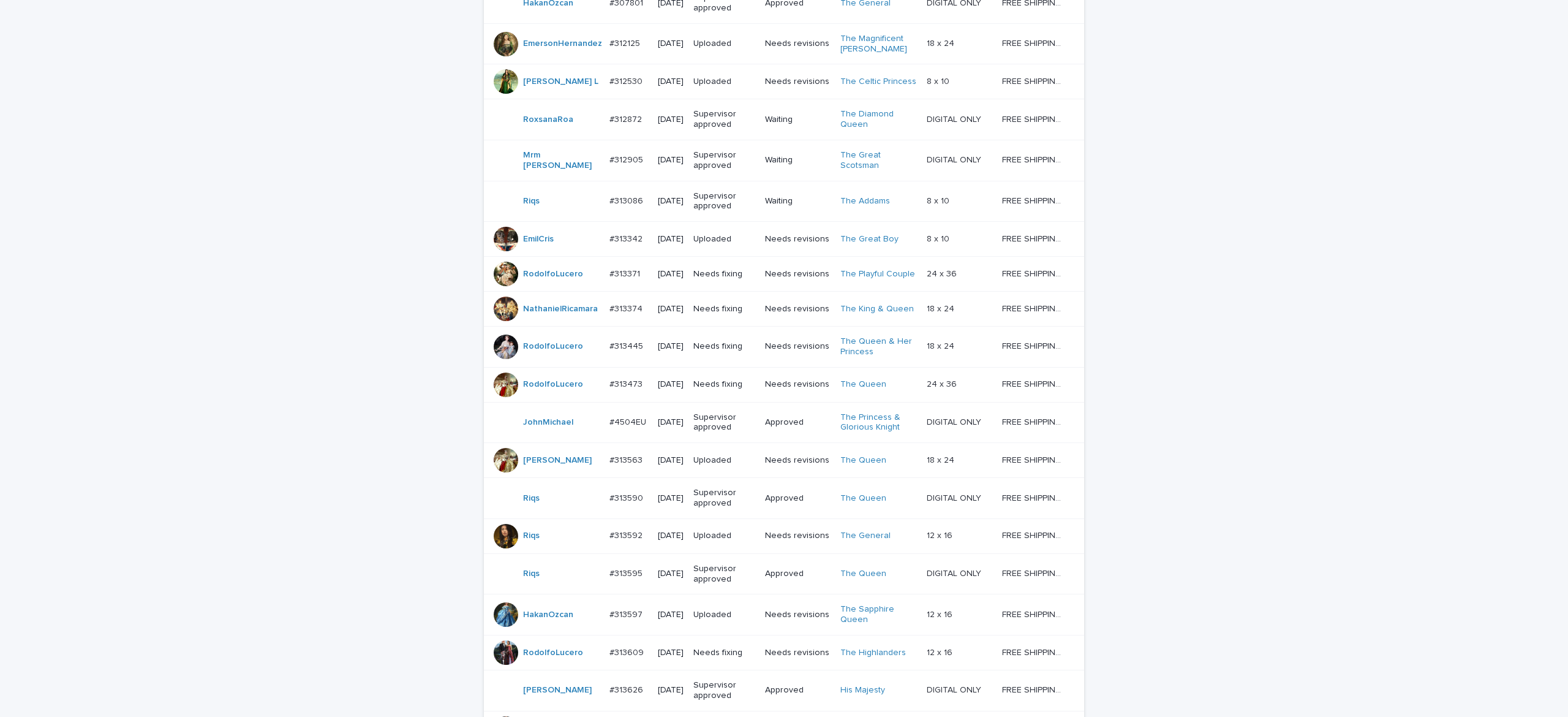
scroll to position [924, 0]
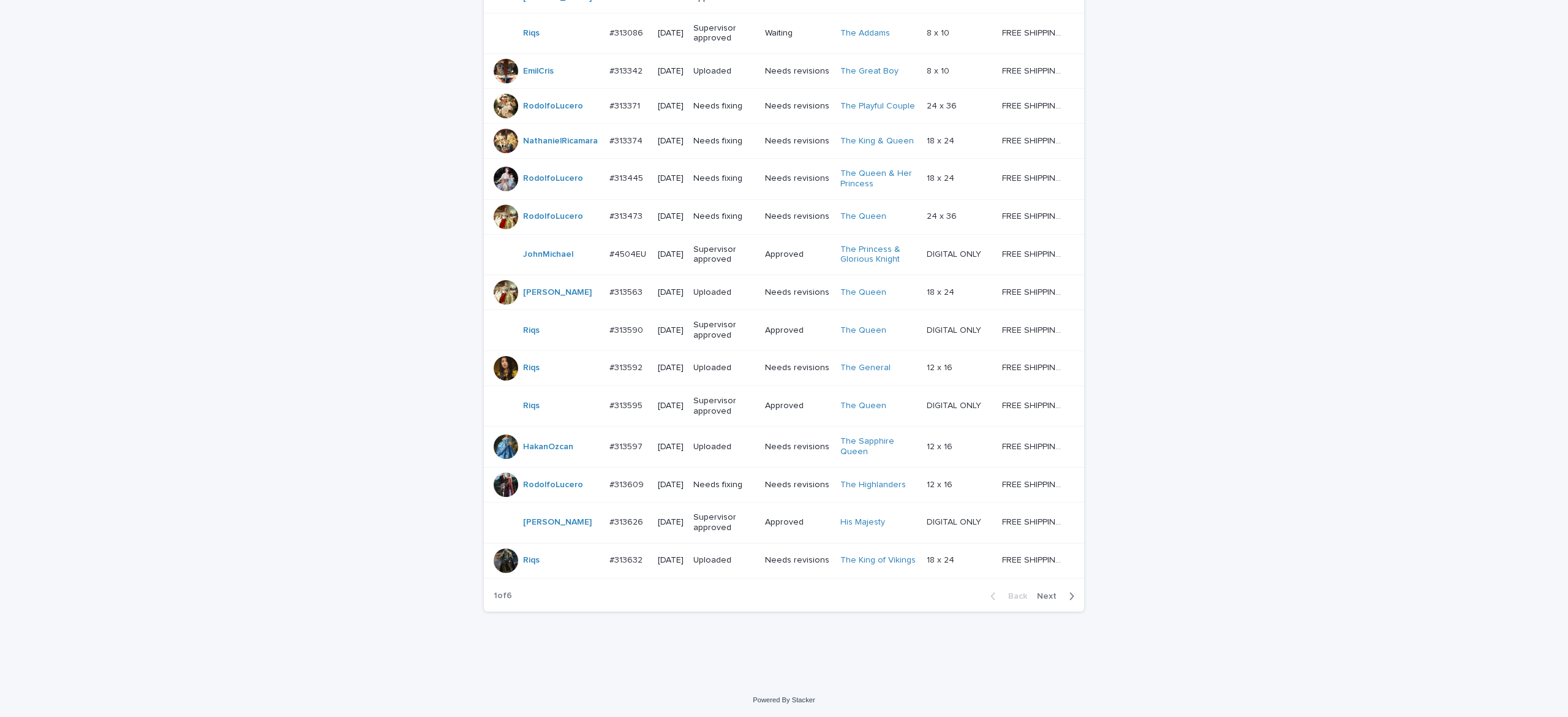
click at [1045, 597] on span "Next" at bounding box center [1051, 596] width 27 height 8
click at [1054, 593] on button "Next" at bounding box center [1058, 595] width 52 height 11
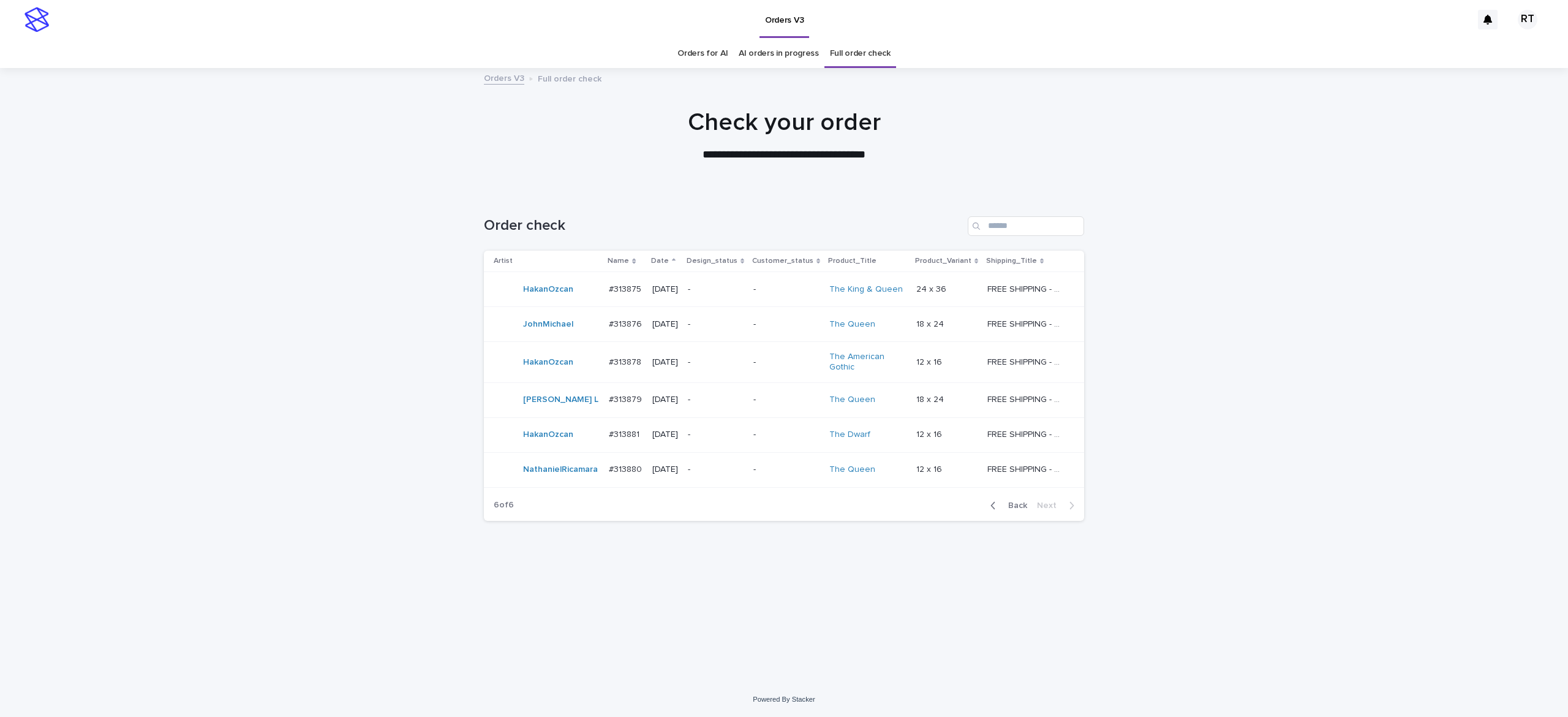
click at [1017, 506] on span "Back" at bounding box center [1014, 506] width 26 height 8
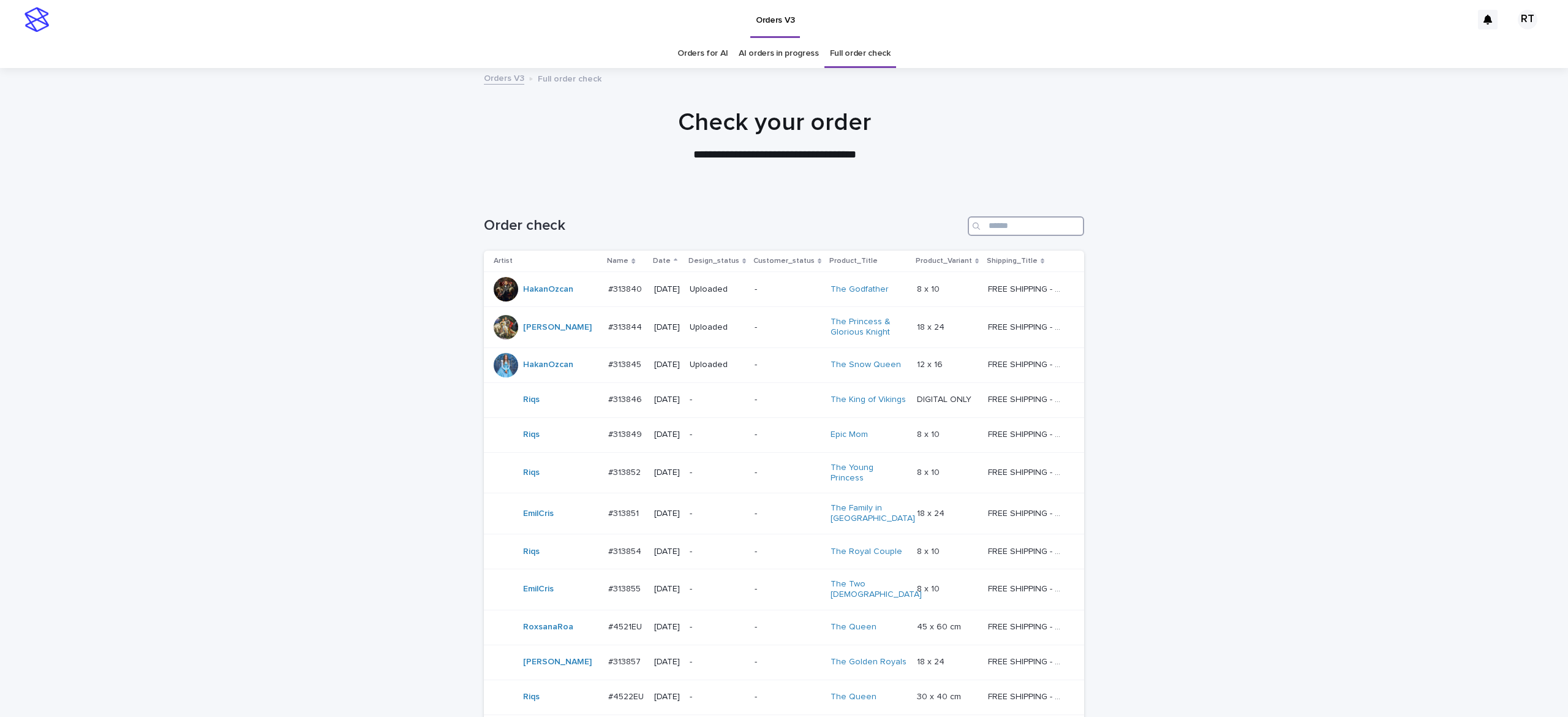
drag, startPoint x: 988, startPoint y: 224, endPoint x: 1001, endPoint y: 215, distance: 15.8
click at [993, 221] on input "Search" at bounding box center [1025, 226] width 117 height 19
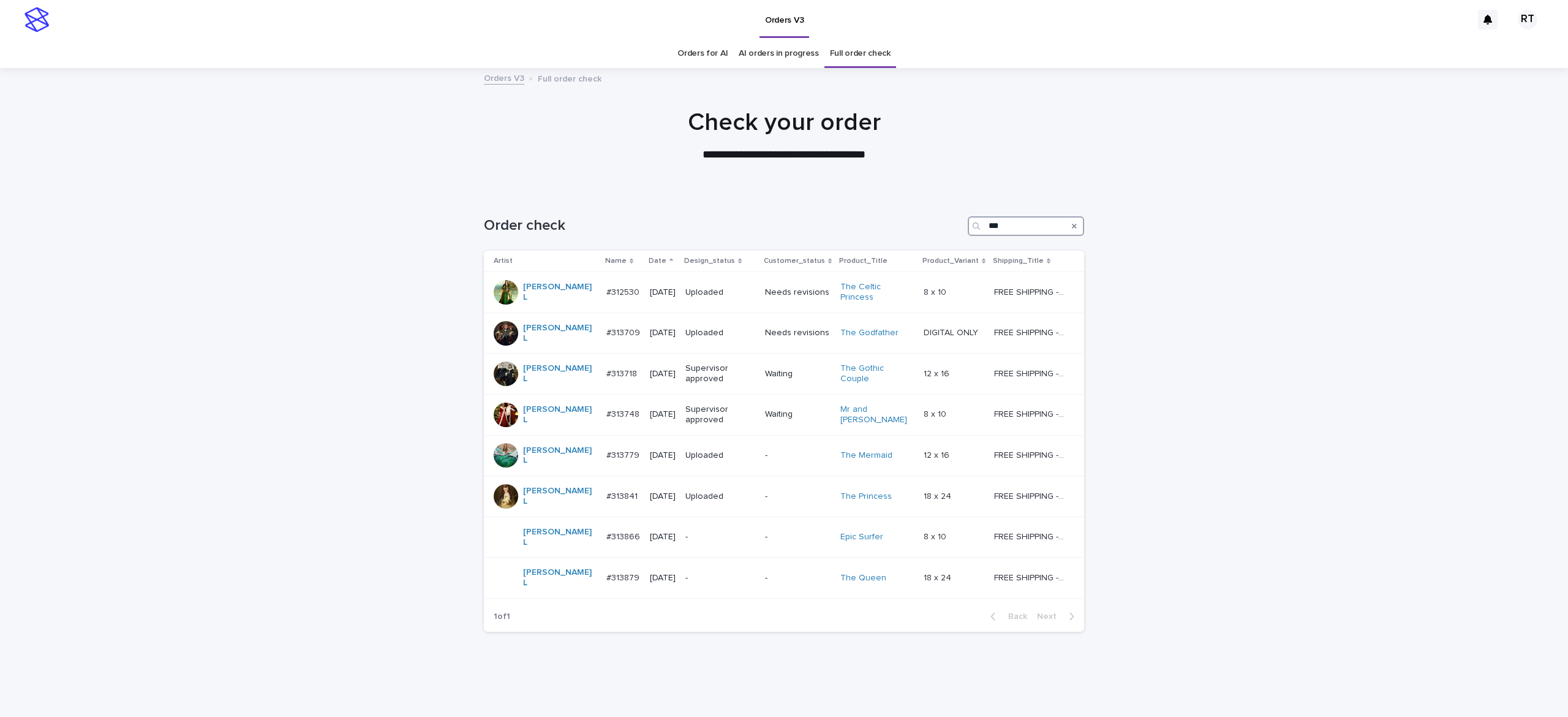
drag, startPoint x: 998, startPoint y: 230, endPoint x: 937, endPoint y: 223, distance: 61.4
click at [937, 231] on div "Order check ***" at bounding box center [784, 226] width 600 height 19
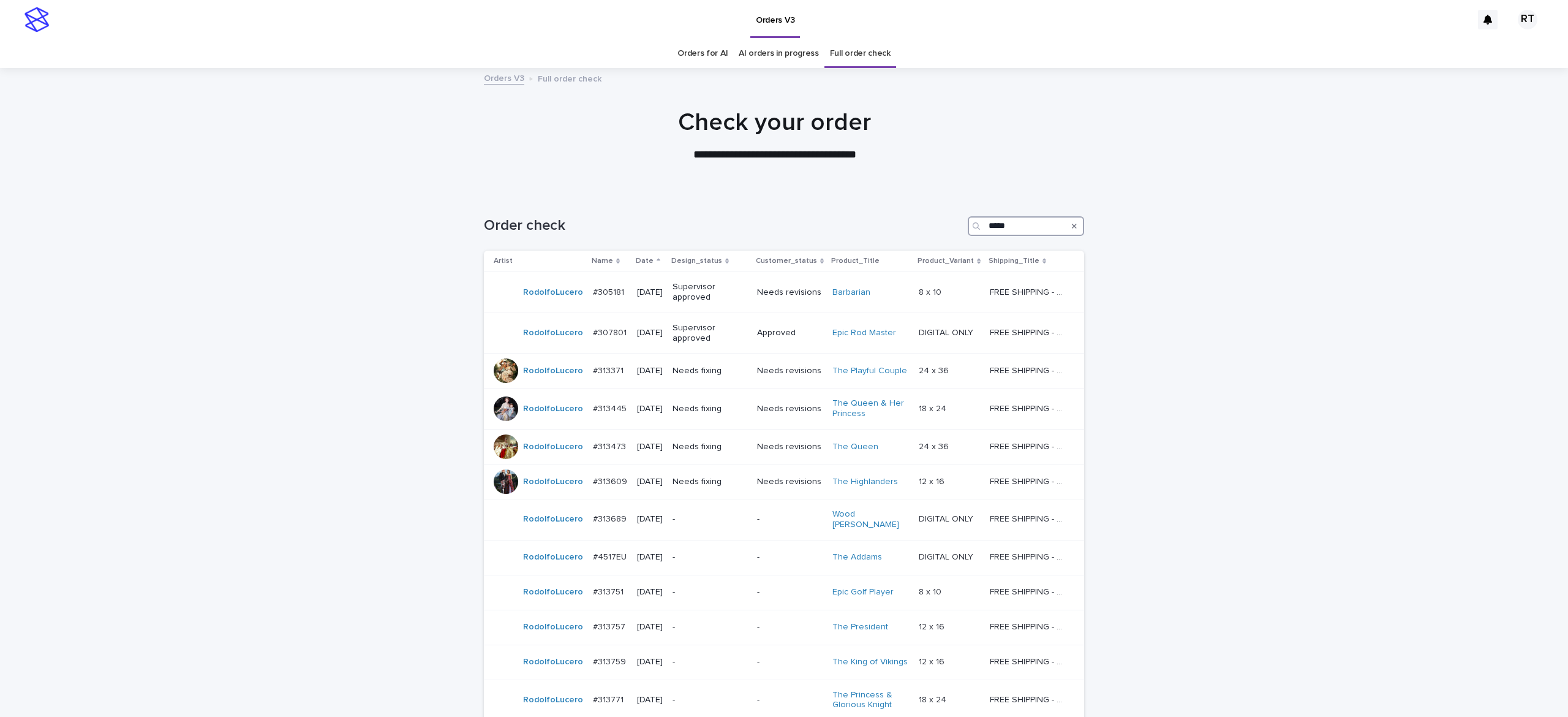
drag, startPoint x: 1010, startPoint y: 226, endPoint x: 915, endPoint y: 239, distance: 95.9
click at [917, 236] on div "Order check *****" at bounding box center [784, 221] width 600 height 59
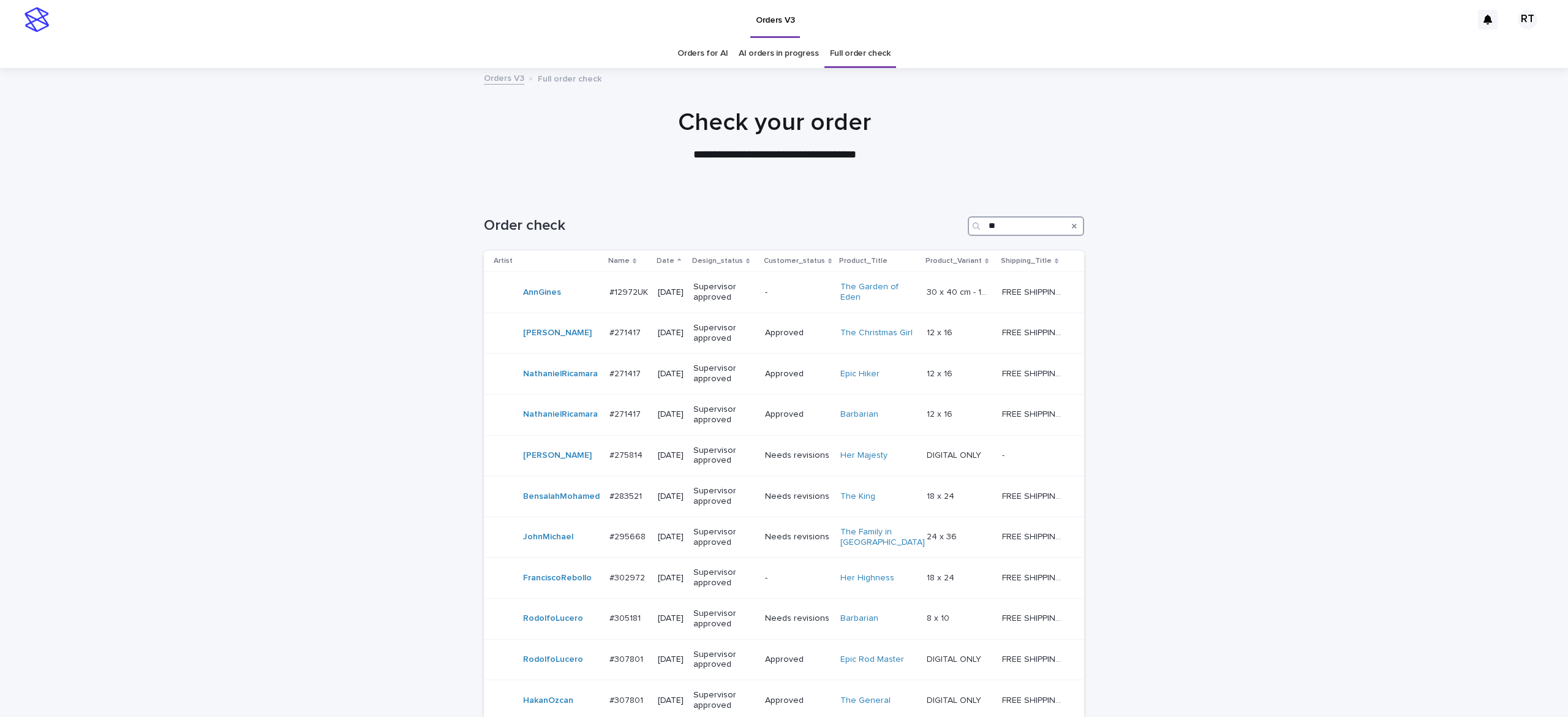
type input "***"
